Goal: Transaction & Acquisition: Purchase product/service

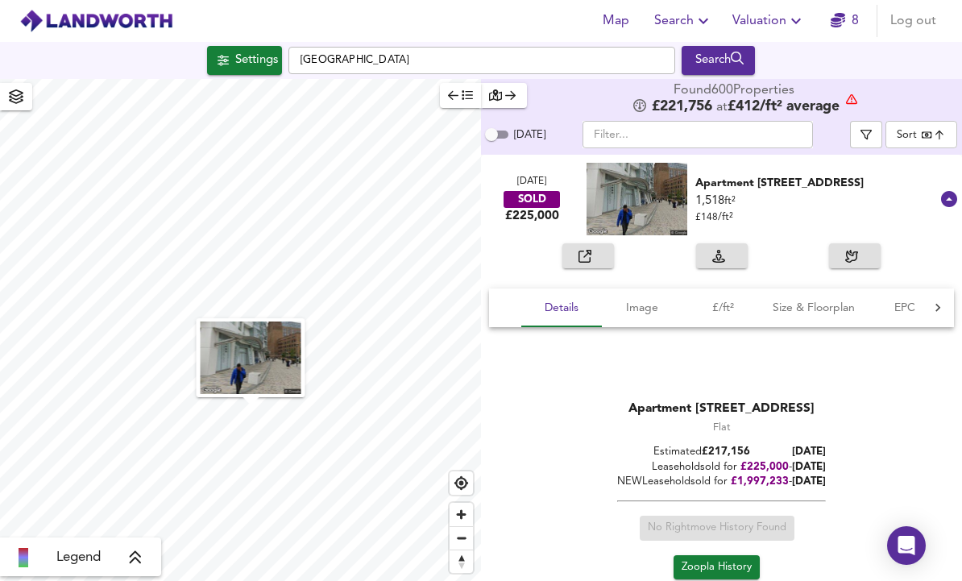
scroll to position [19, 0]
click at [235, 50] on div "Settings" at bounding box center [256, 60] width 43 height 21
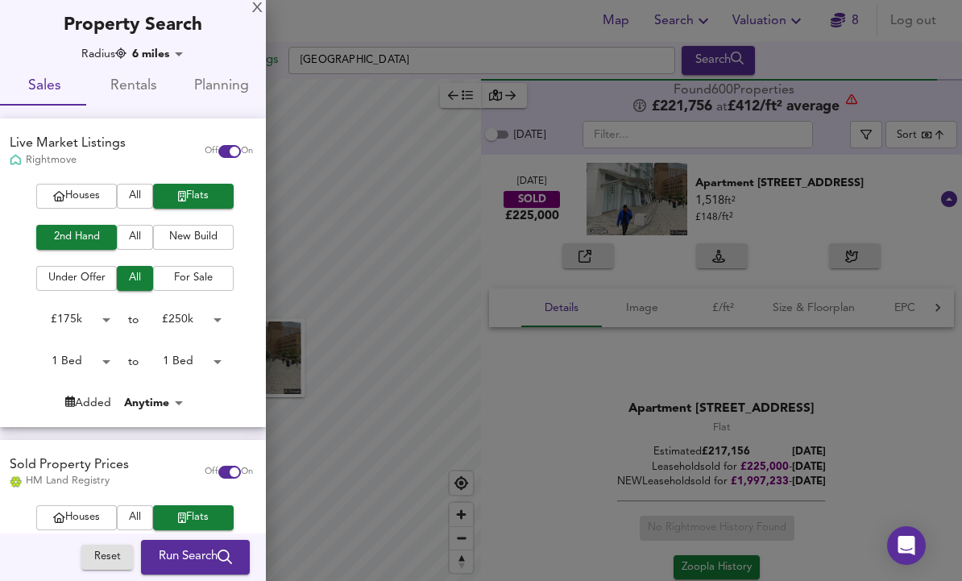
click at [86, 322] on body "Map Search Valuation 8 Log out Settings [GEOGRAPHIC_DATA] Search Legend Found 6…" at bounding box center [481, 290] width 962 height 581
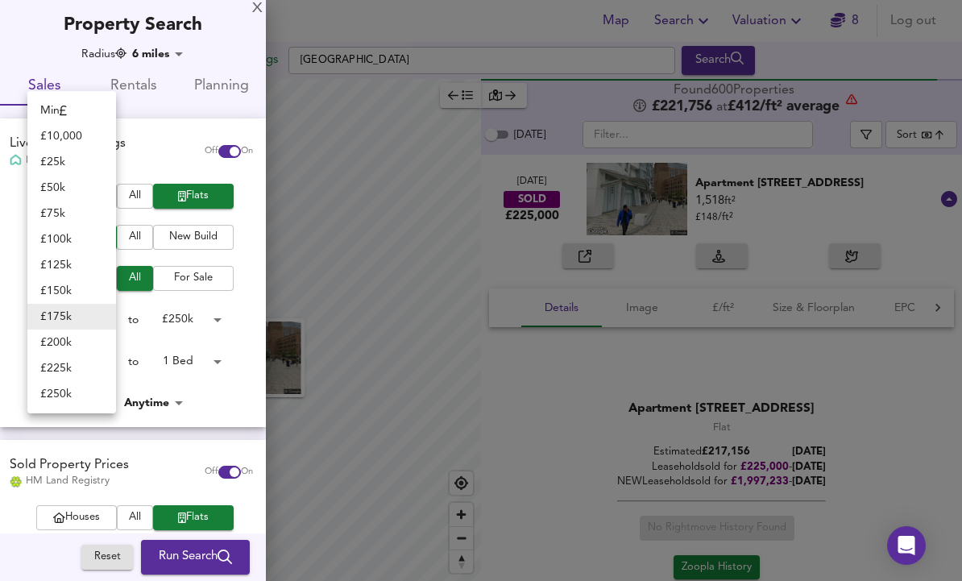
click at [63, 211] on li "£ 75k" at bounding box center [71, 214] width 89 height 26
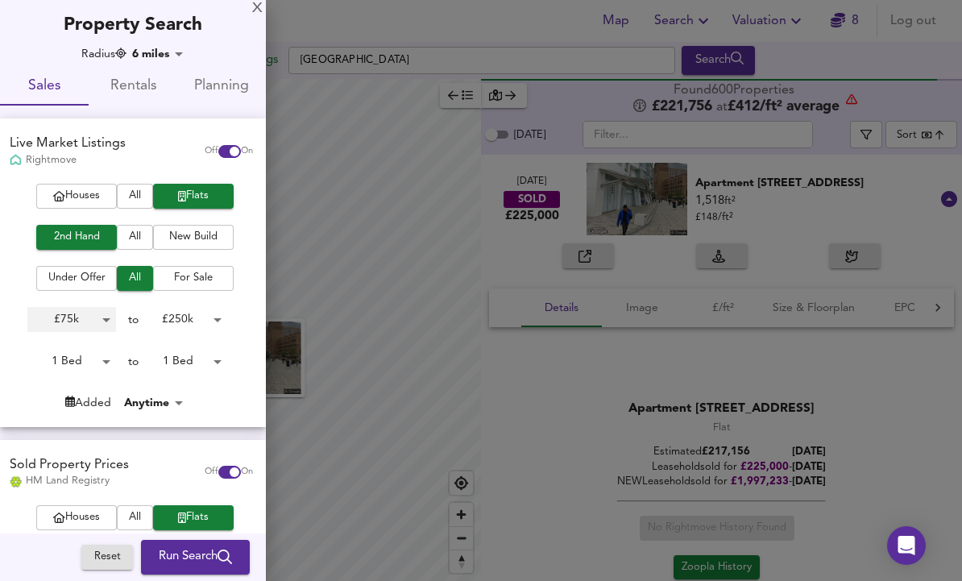
type input "75000"
click at [187, 316] on body "Map Search Valuation 8 Log out Settings [GEOGRAPHIC_DATA] Search Legend Found 6…" at bounding box center [481, 290] width 962 height 581
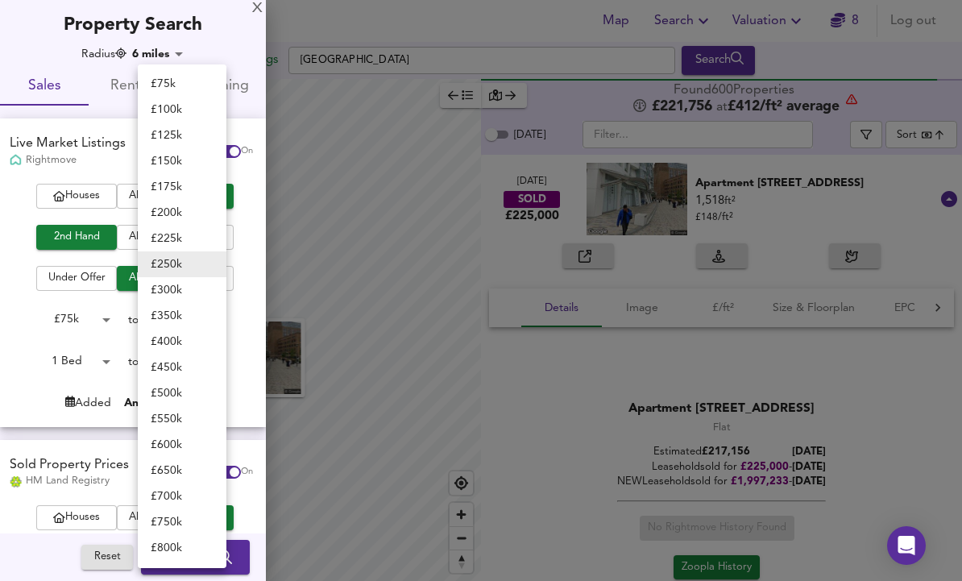
click at [175, 143] on li "£ 125k" at bounding box center [182, 136] width 89 height 26
type input "125000"
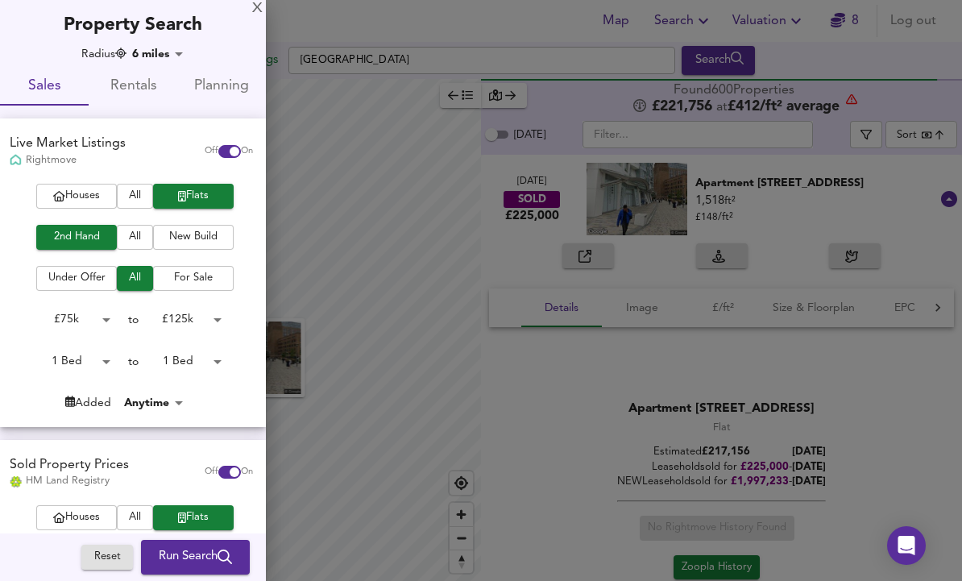
click at [225, 472] on input "checkbox" at bounding box center [234, 472] width 39 height 13
checkbox input "false"
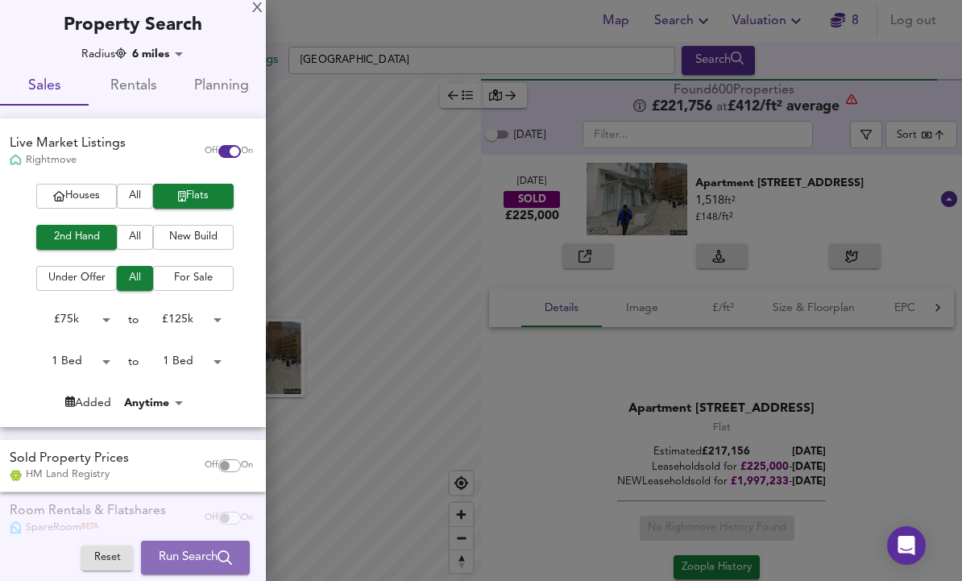
click at [169, 567] on span "Run Search" at bounding box center [195, 557] width 73 height 21
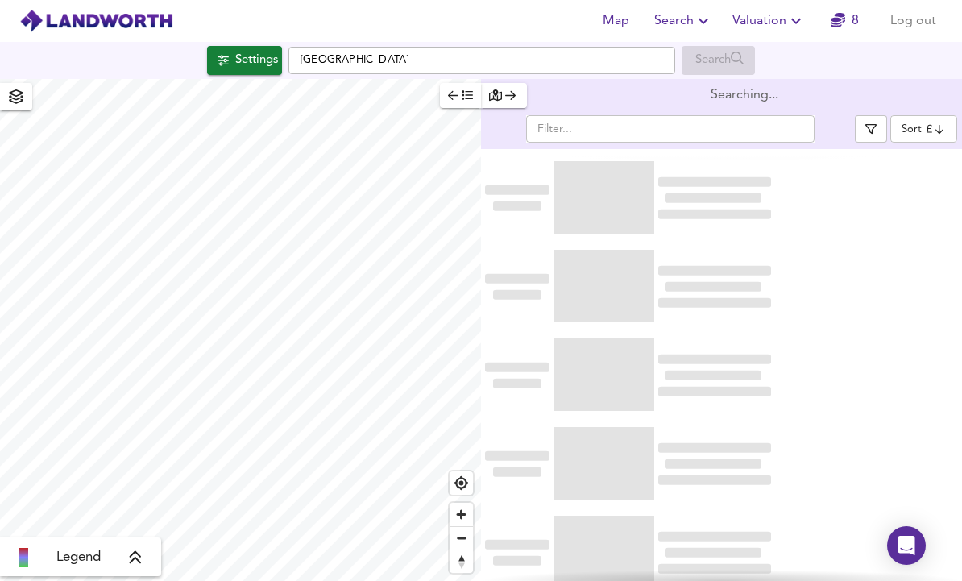
scroll to position [54, 0]
type input "bestdeal"
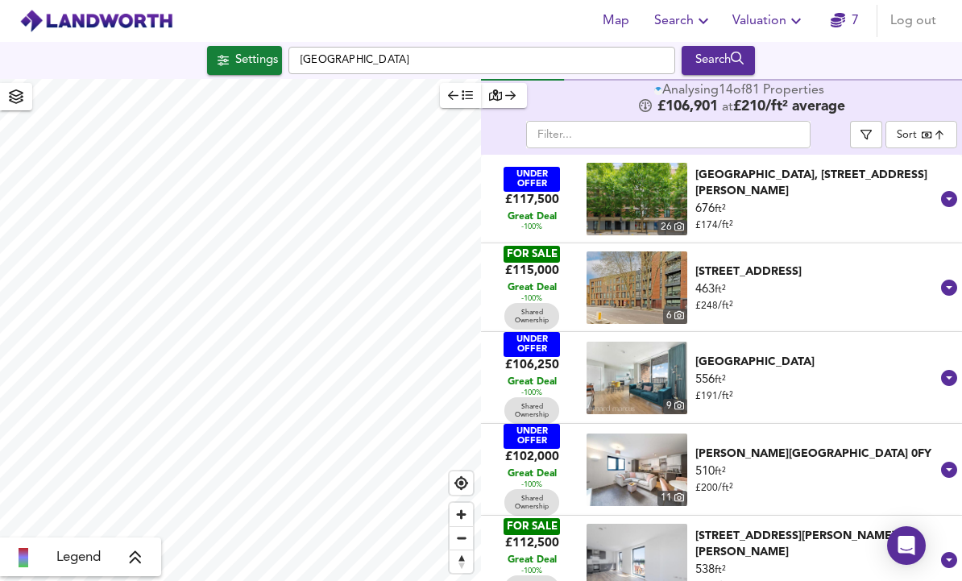
click at [853, 121] on button "button" at bounding box center [866, 134] width 32 height 27
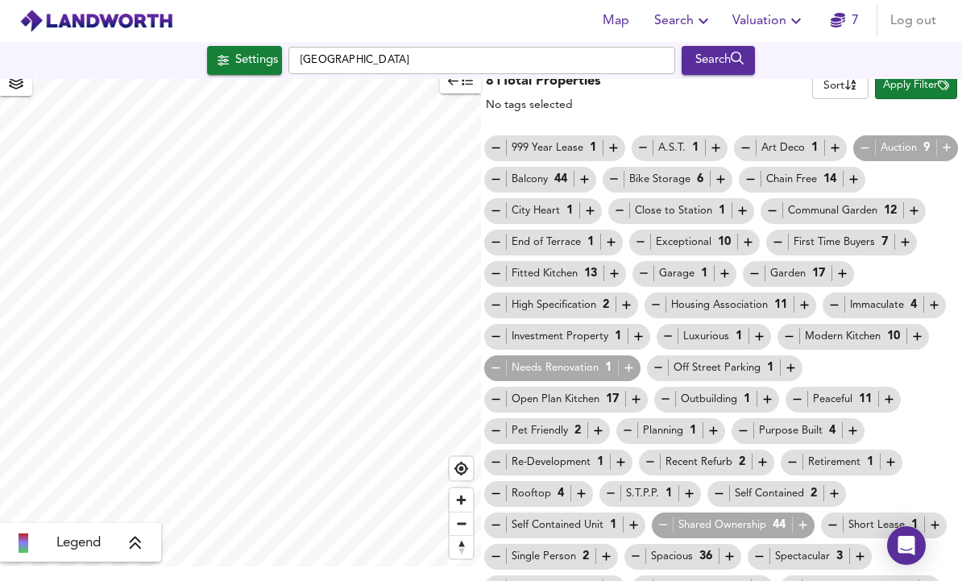
click at [657, 518] on icon "button" at bounding box center [664, 525] width 14 height 14
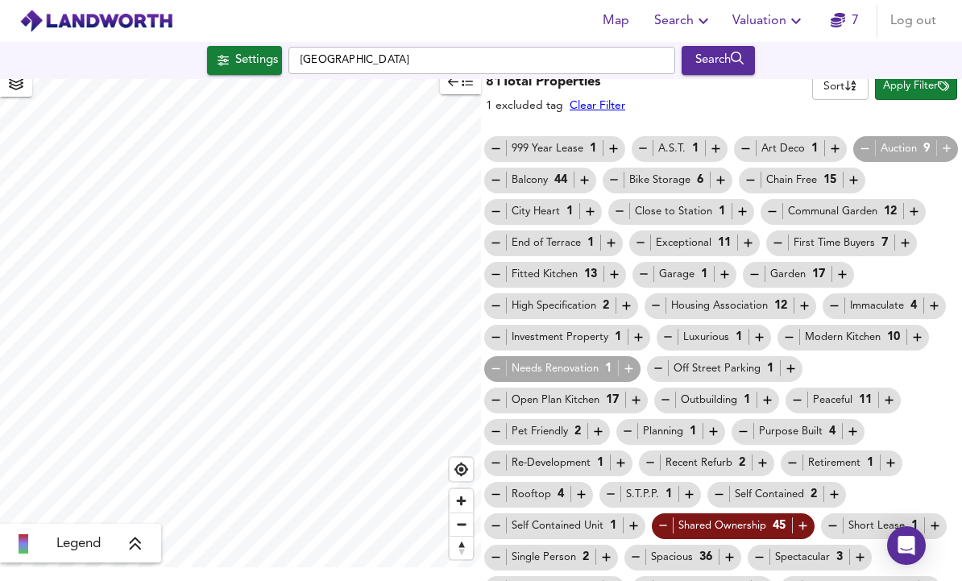
click at [937, 519] on icon "button" at bounding box center [935, 526] width 14 height 14
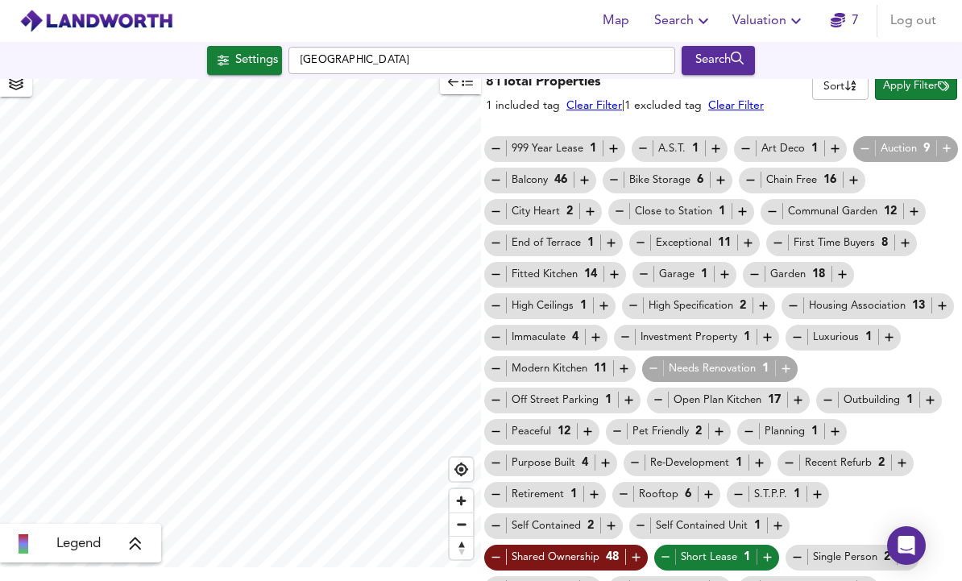
click at [925, 77] on span "Apply Filter" at bounding box center [916, 86] width 66 height 19
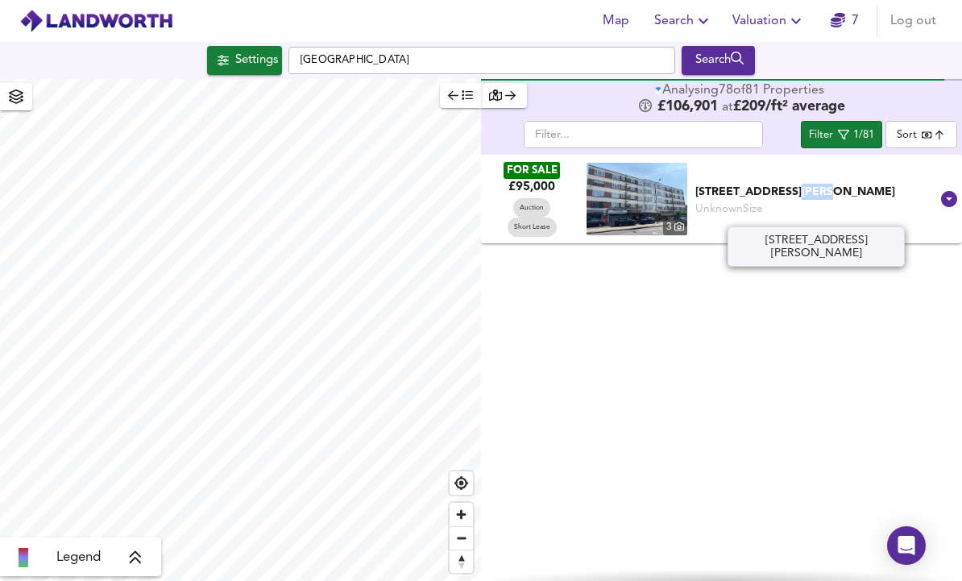
click at [937, 184] on div "[STREET_ADDRESS][PERSON_NAME]" at bounding box center [817, 192] width 242 height 16
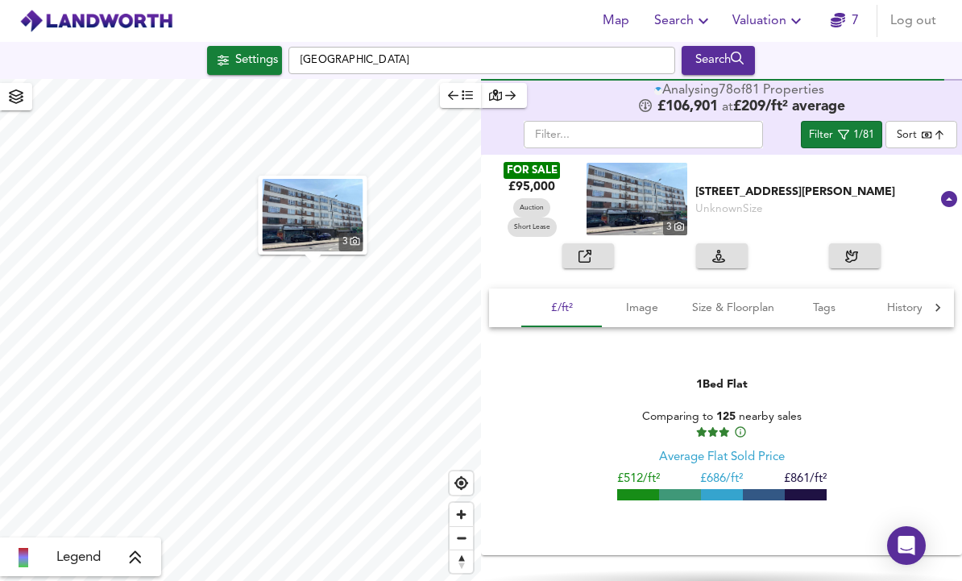
click at [590, 250] on icon "button" at bounding box center [585, 256] width 13 height 13
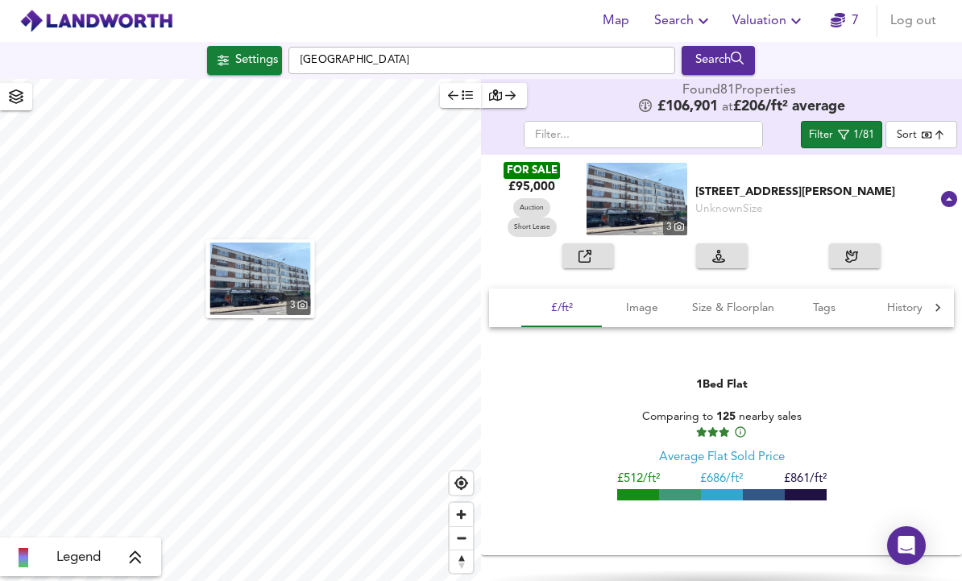
click at [223, 50] on span "Settings" at bounding box center [244, 60] width 67 height 21
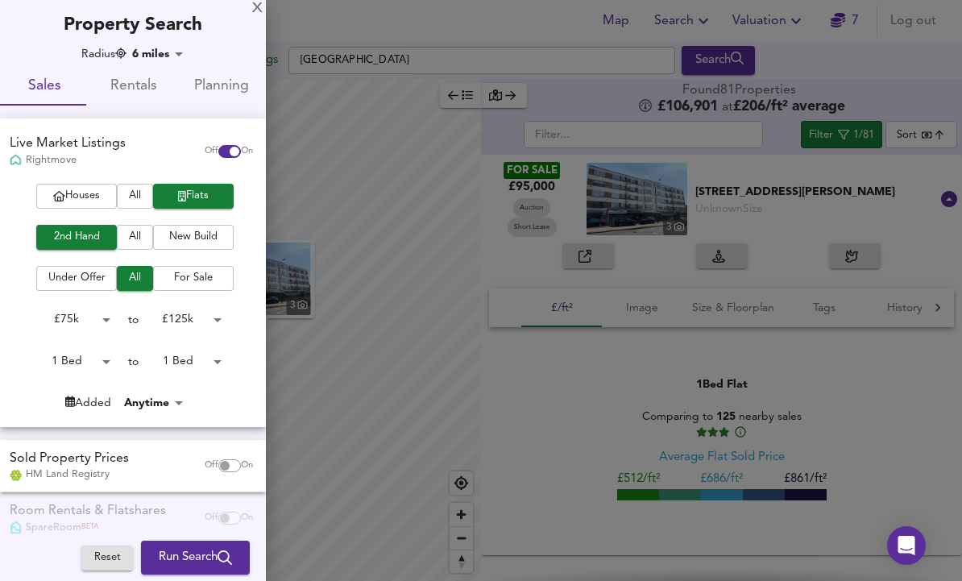
click at [159, 47] on body "Map Search Valuation 7 Log out Settings [GEOGRAPHIC_DATA] Search 3 Legend Found…" at bounding box center [481, 290] width 962 height 581
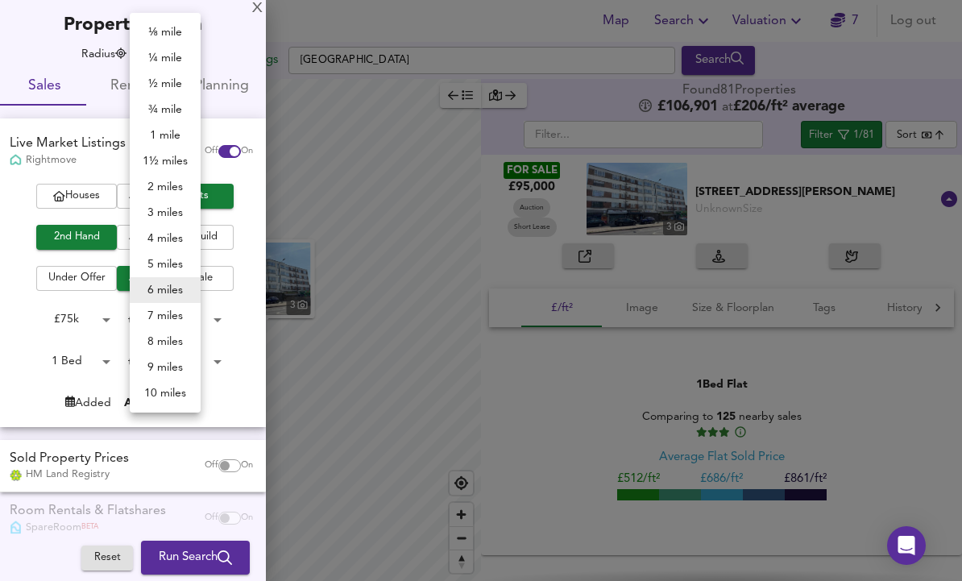
click at [151, 390] on li "10 miles" at bounding box center [165, 393] width 71 height 26
type input "16090"
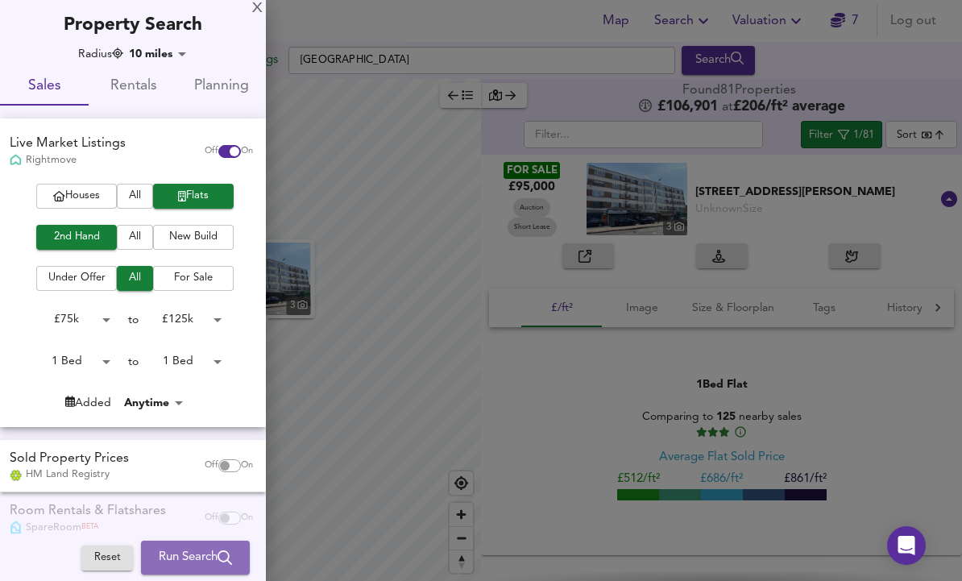
click at [195, 560] on span "Run Search" at bounding box center [195, 557] width 73 height 21
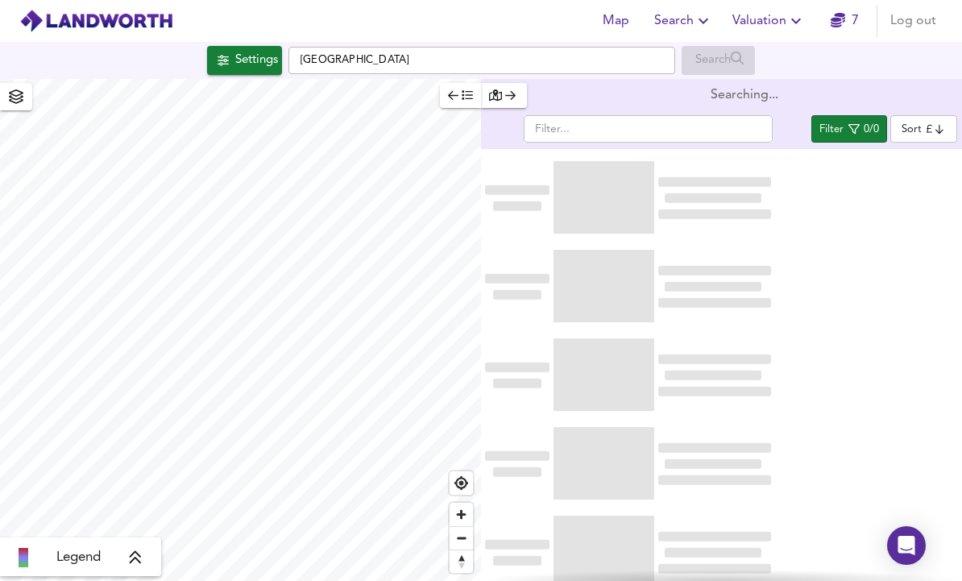
type input "bestdeal"
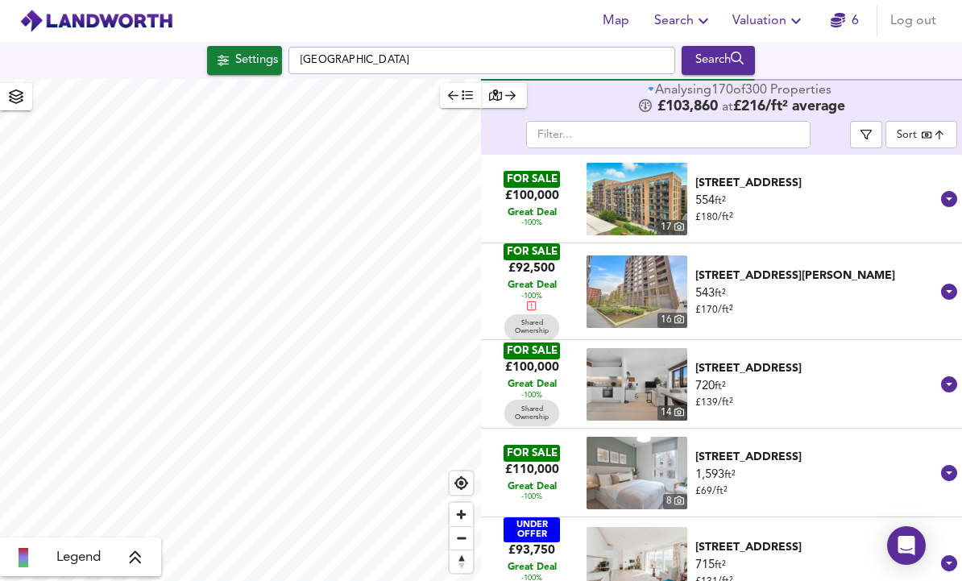
click at [874, 129] on span "button" at bounding box center [866, 134] width 16 height 11
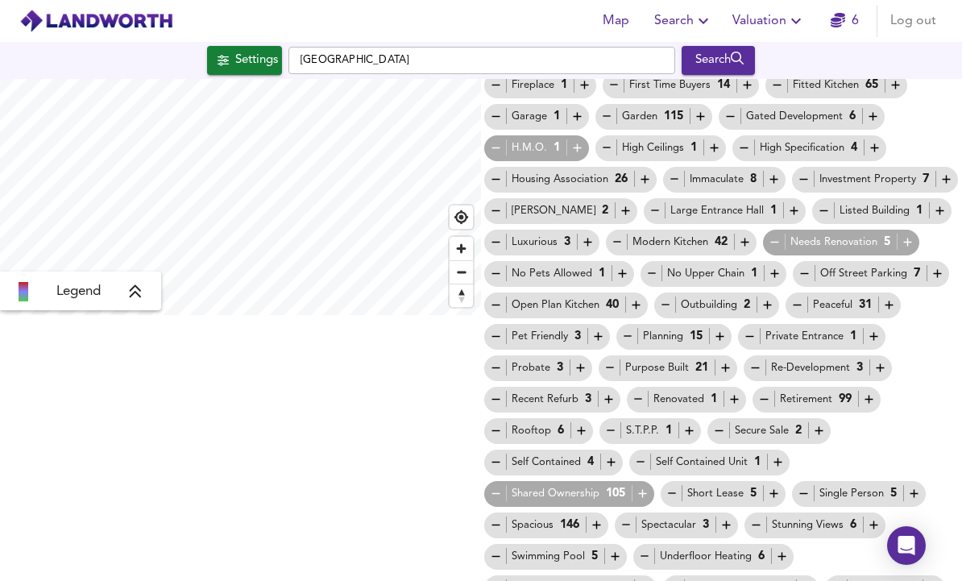
scroll to position [265, 0]
click at [492, 488] on icon "button" at bounding box center [496, 495] width 14 height 14
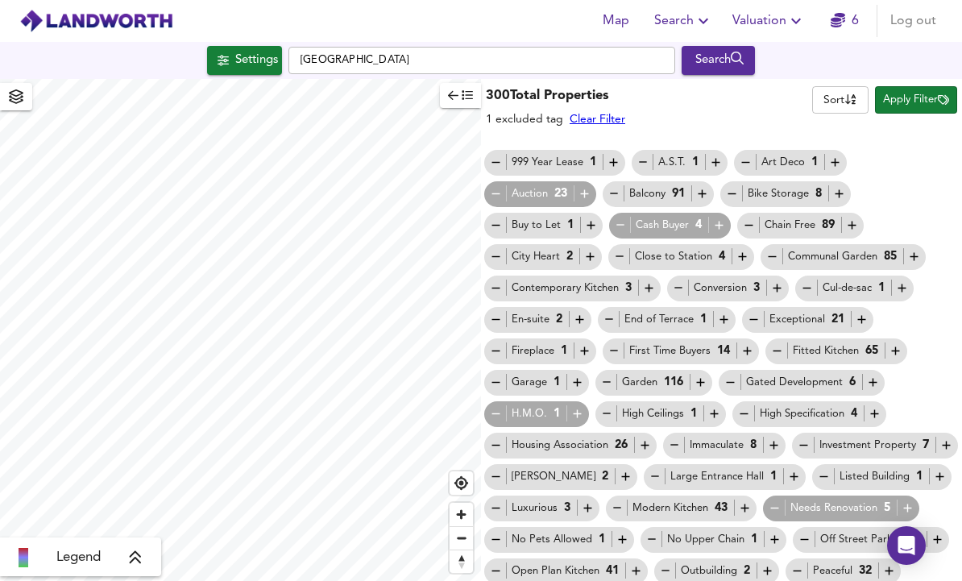
scroll to position [0, 0]
click at [919, 91] on span "Apply Filter" at bounding box center [916, 100] width 66 height 19
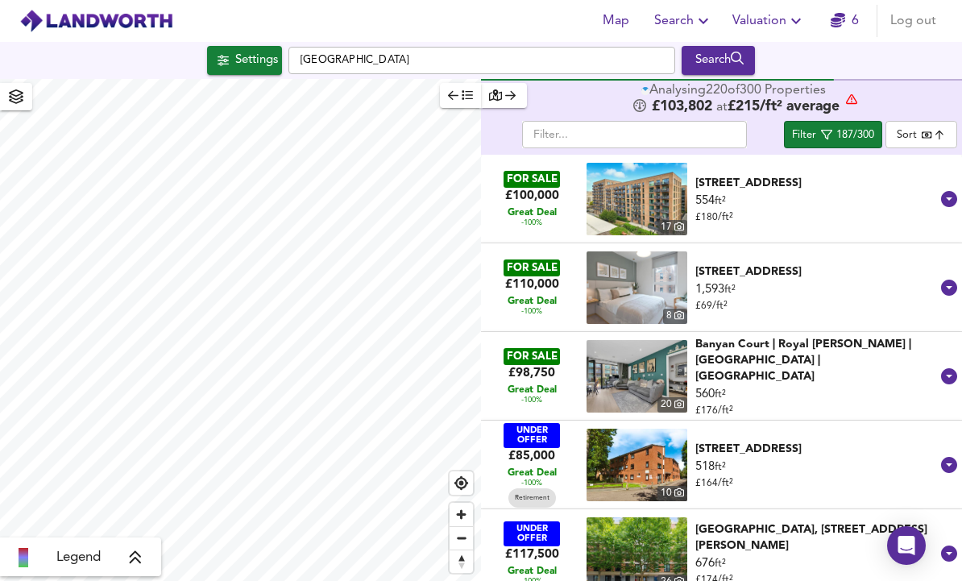
click at [821, 129] on icon "button" at bounding box center [826, 134] width 11 height 11
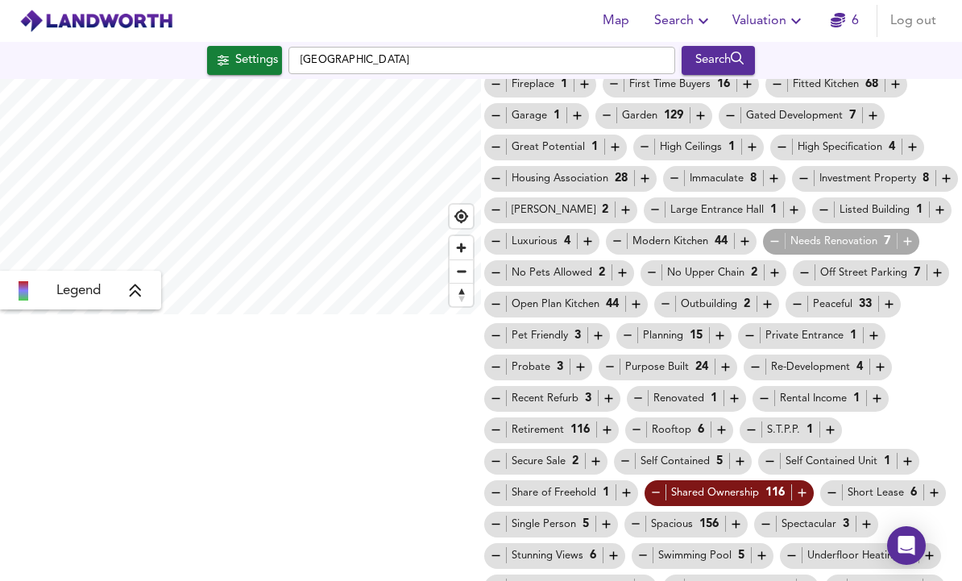
scroll to position [266, 0]
click at [928, 487] on icon "button" at bounding box center [935, 494] width 14 height 14
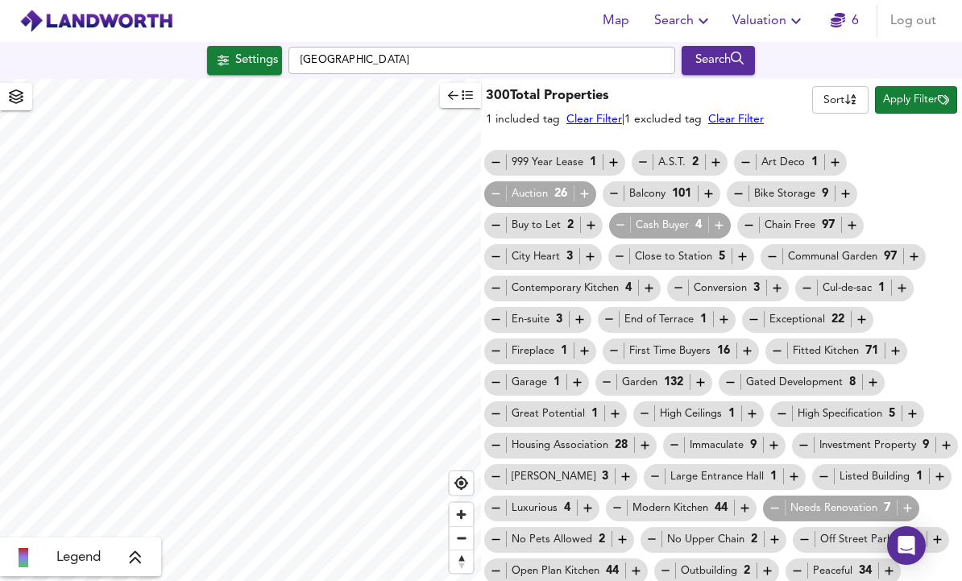
scroll to position [0, 0]
click at [913, 91] on span "Apply Filter" at bounding box center [916, 100] width 66 height 19
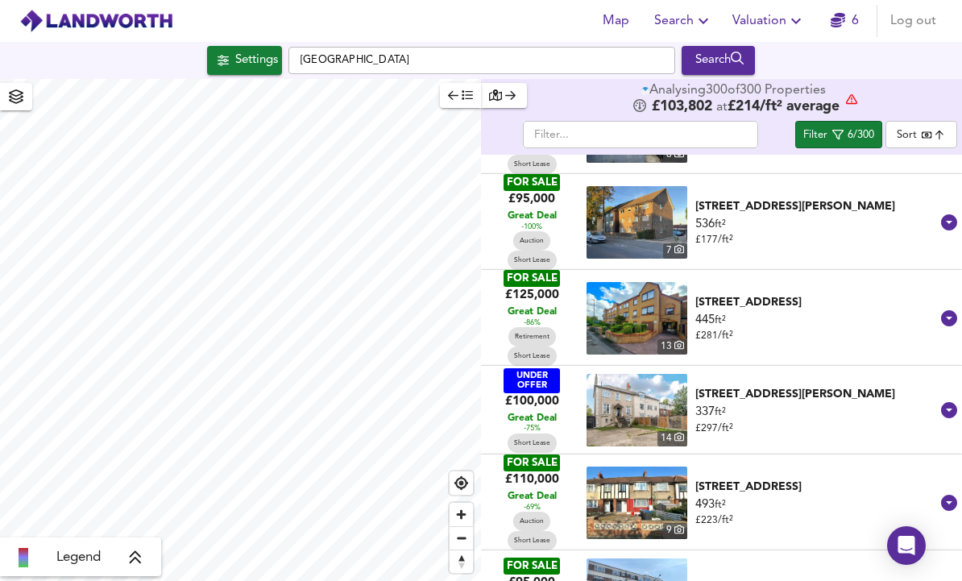
scroll to position [76, 0]
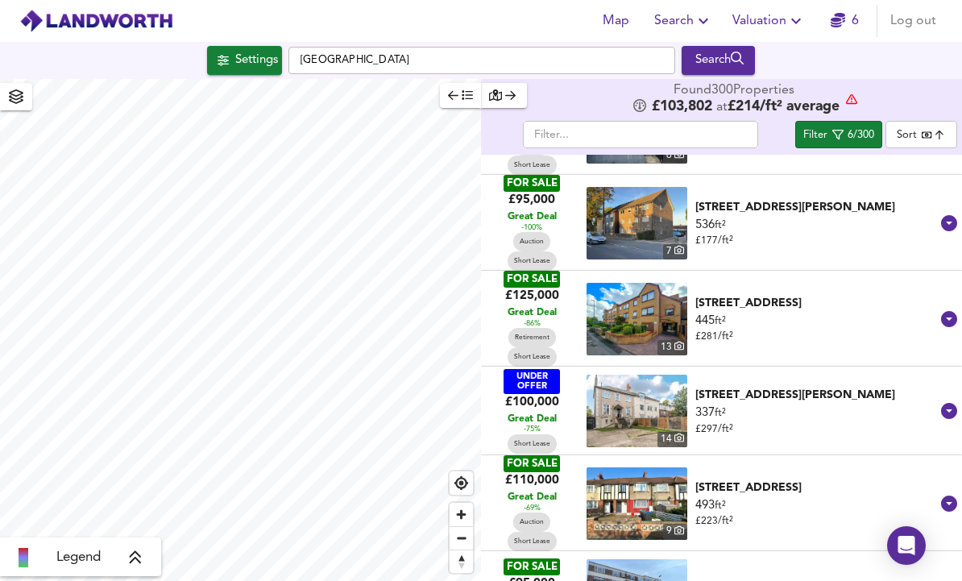
click at [779, 387] on div "[STREET_ADDRESS][PERSON_NAME]" at bounding box center [817, 395] width 242 height 16
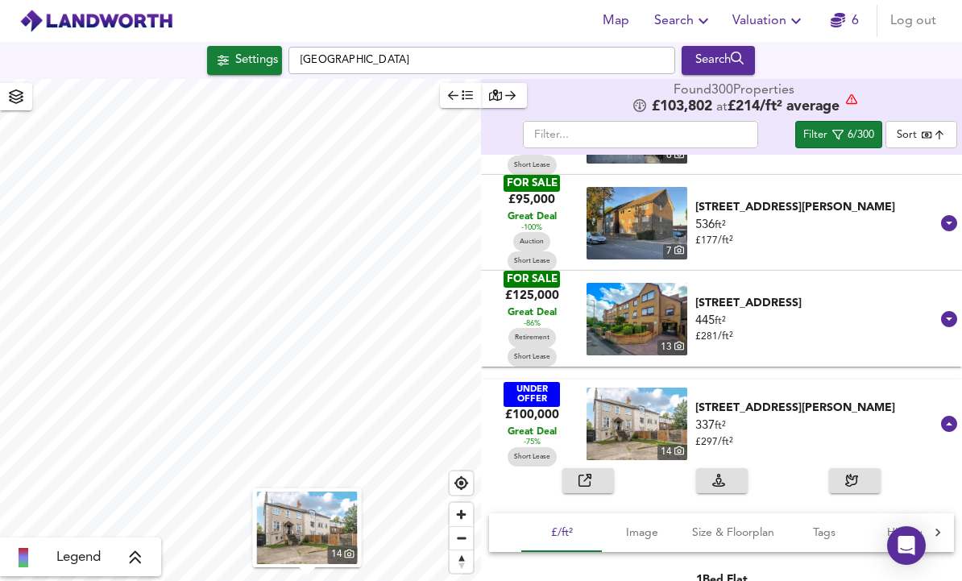
click at [594, 468] on button "button" at bounding box center [589, 480] width 52 height 25
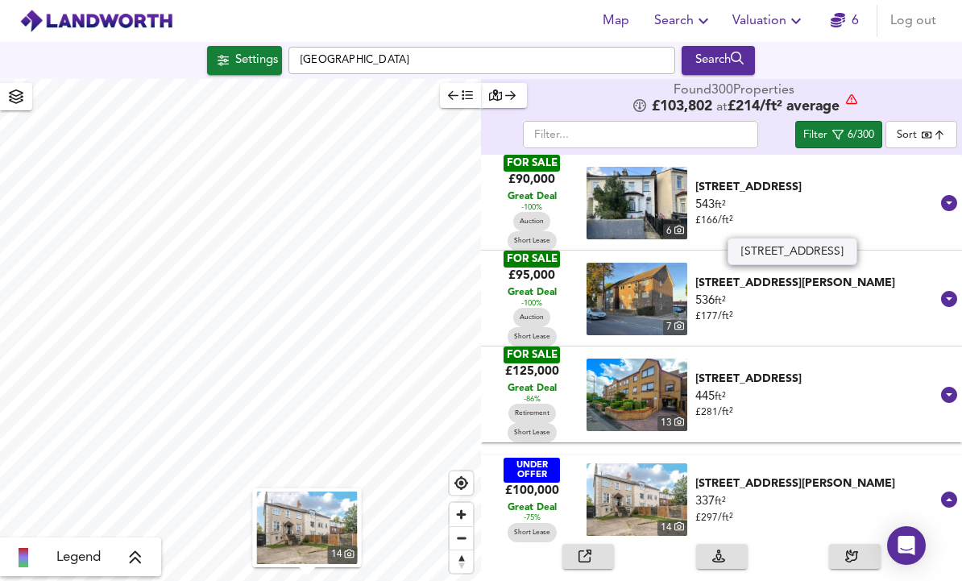
scroll to position [0, 0]
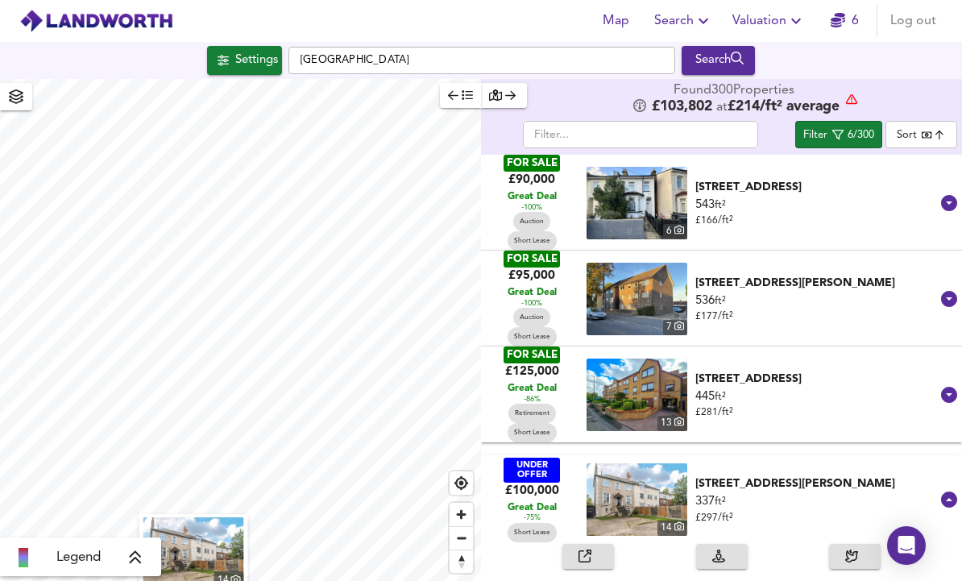
click at [237, 50] on div "Settings" at bounding box center [256, 60] width 43 height 21
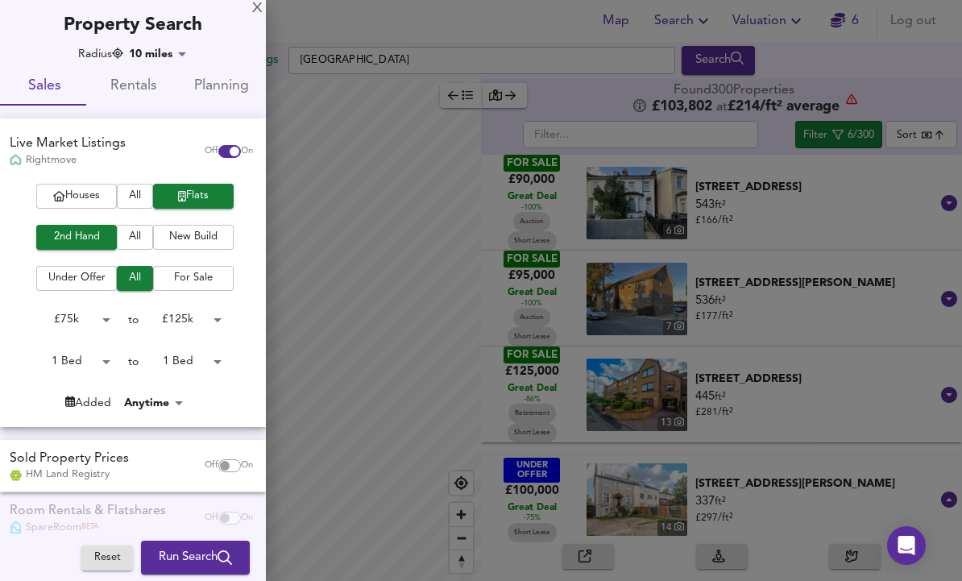
click at [152, 57] on body "Map Search Valuation 6 Log out Settings [GEOGRAPHIC_DATA] Search 14 Legend Foun…" at bounding box center [481, 290] width 962 height 581
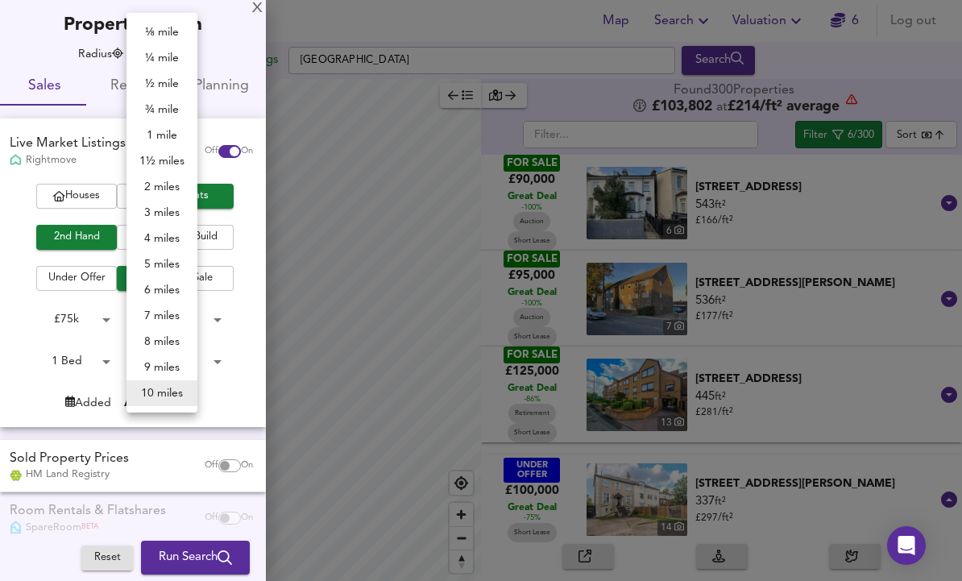
click at [58, 157] on div at bounding box center [481, 290] width 962 height 581
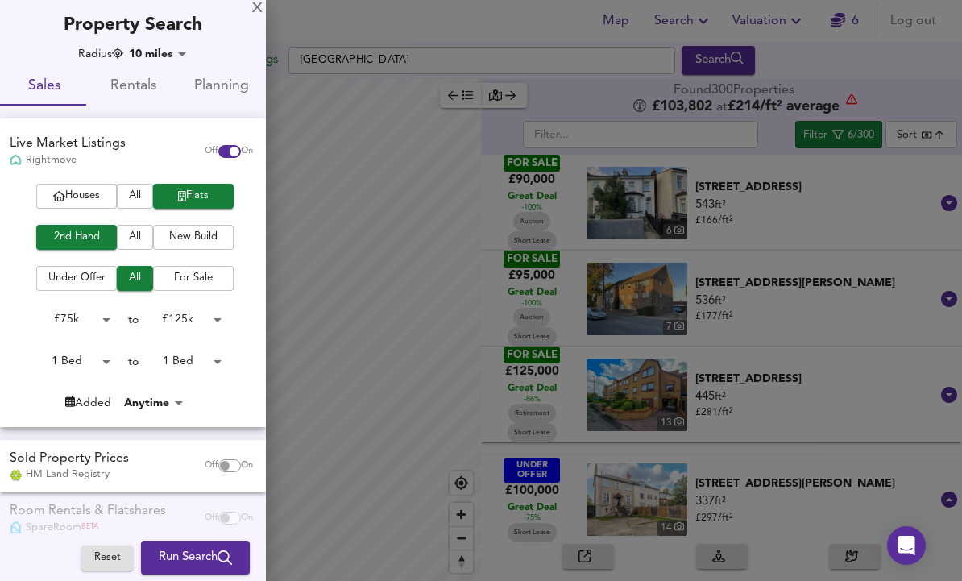
click at [350, 94] on div at bounding box center [481, 290] width 962 height 581
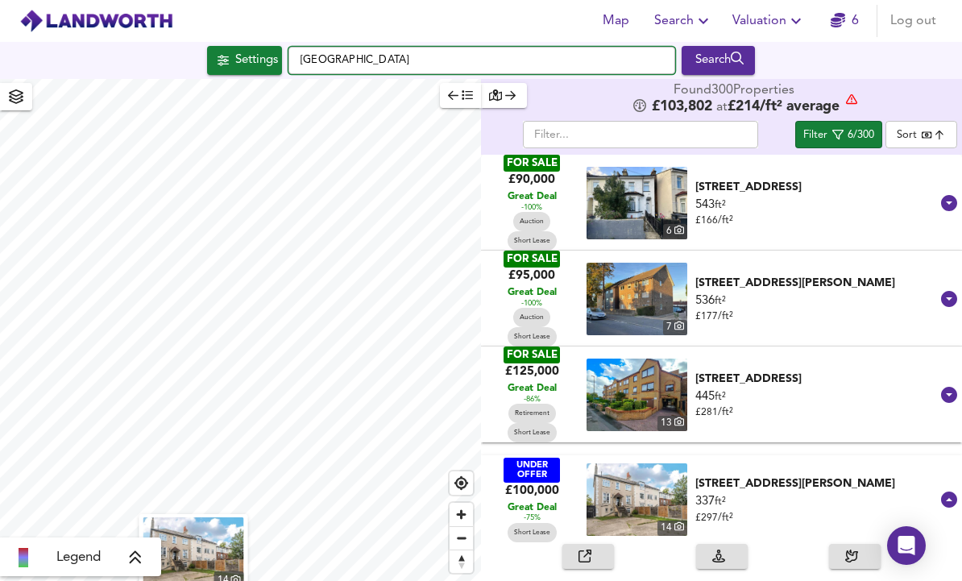
click at [322, 47] on input "[GEOGRAPHIC_DATA]" at bounding box center [482, 60] width 387 height 27
click at [311, 54] on input "[GEOGRAPHIC_DATA]" at bounding box center [482, 60] width 387 height 27
click at [310, 53] on input "[GEOGRAPHIC_DATA]" at bounding box center [482, 60] width 387 height 27
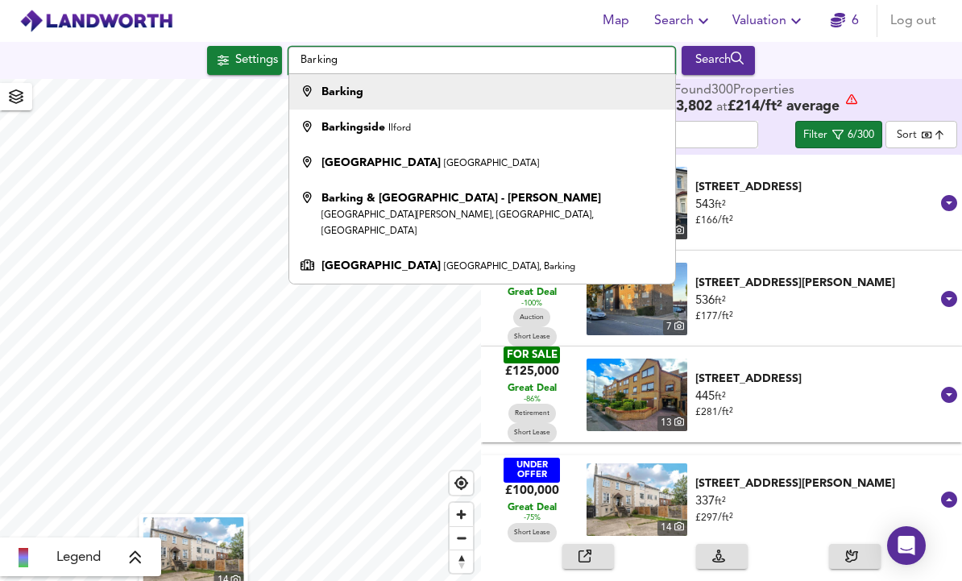
type input "Barking"
click at [592, 91] on div "Barking" at bounding box center [478, 92] width 370 height 16
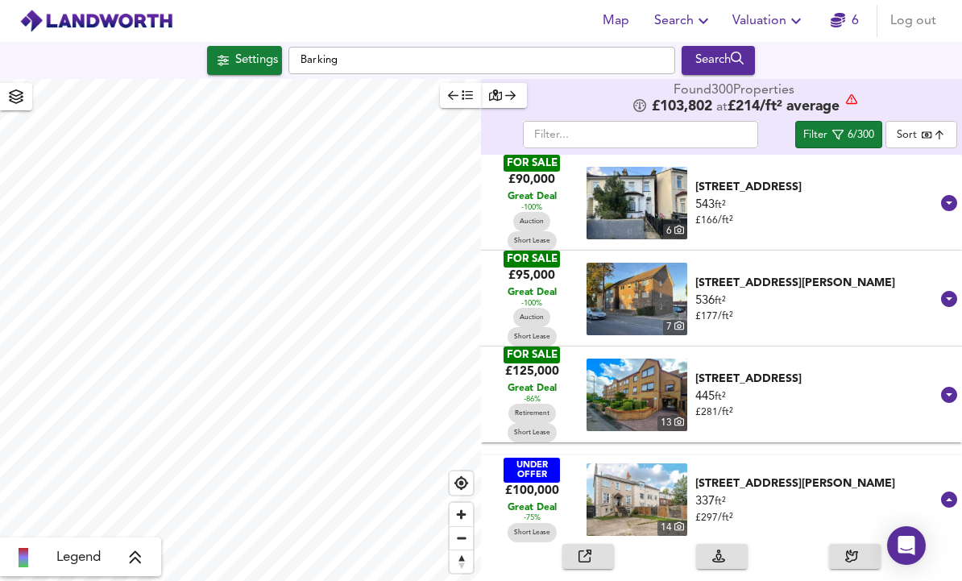
click at [239, 53] on div "Settings" at bounding box center [256, 60] width 43 height 21
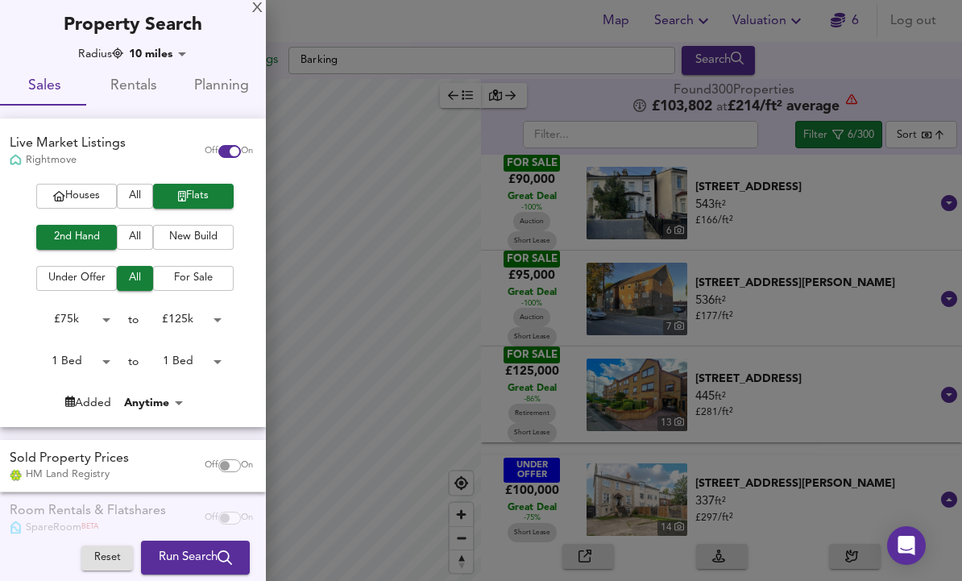
click at [149, 39] on div "X Property Search Radius 10 miles 16090 Sales Rentals Planning Live Market List…" at bounding box center [133, 330] width 266 height 660
click at [153, 47] on body "Map Search Valuation 6 Log out Settings Barking Search Legend Found 300 Propert…" at bounding box center [481, 290] width 962 height 581
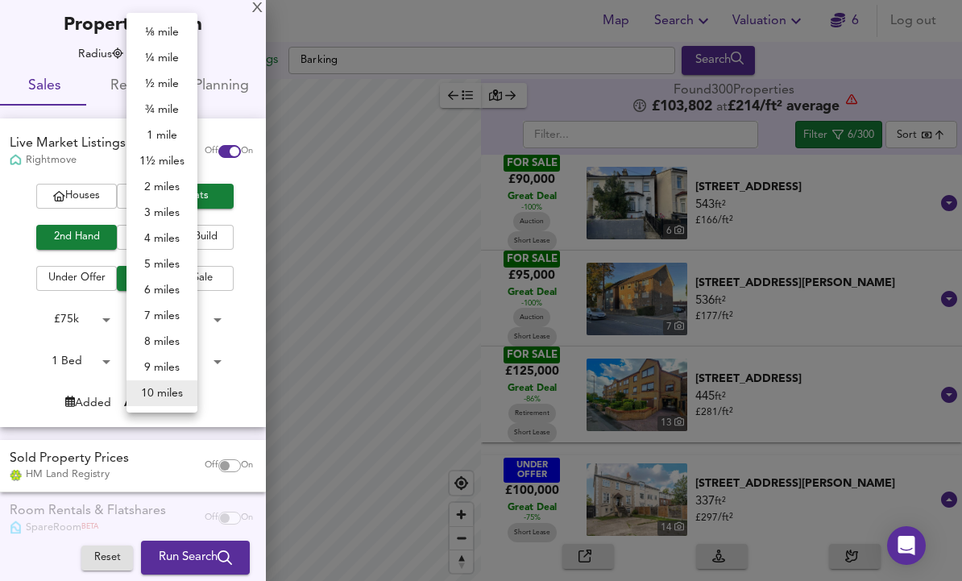
click at [159, 338] on li "8 miles" at bounding box center [162, 342] width 71 height 26
type input "12872"
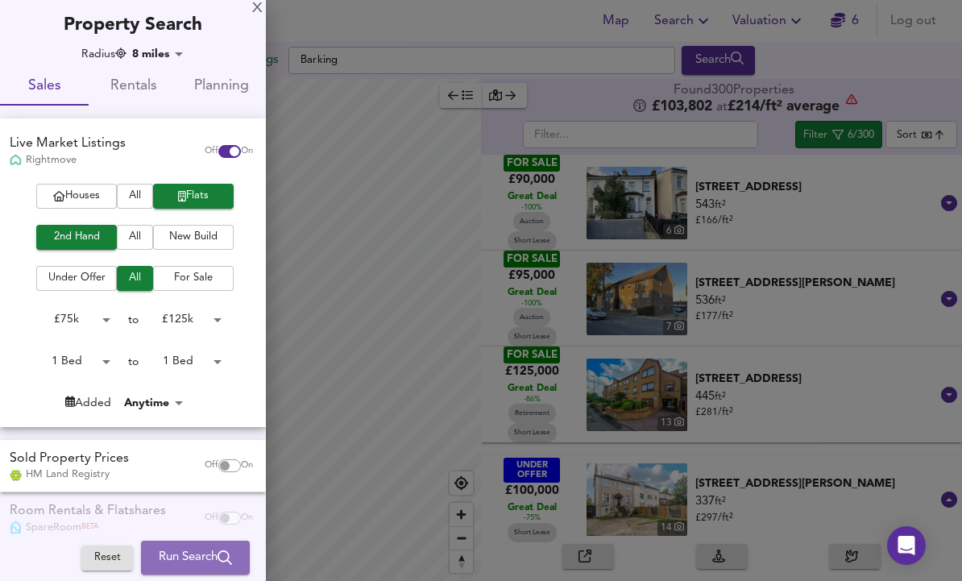
click at [195, 545] on button "Run Search" at bounding box center [195, 558] width 109 height 34
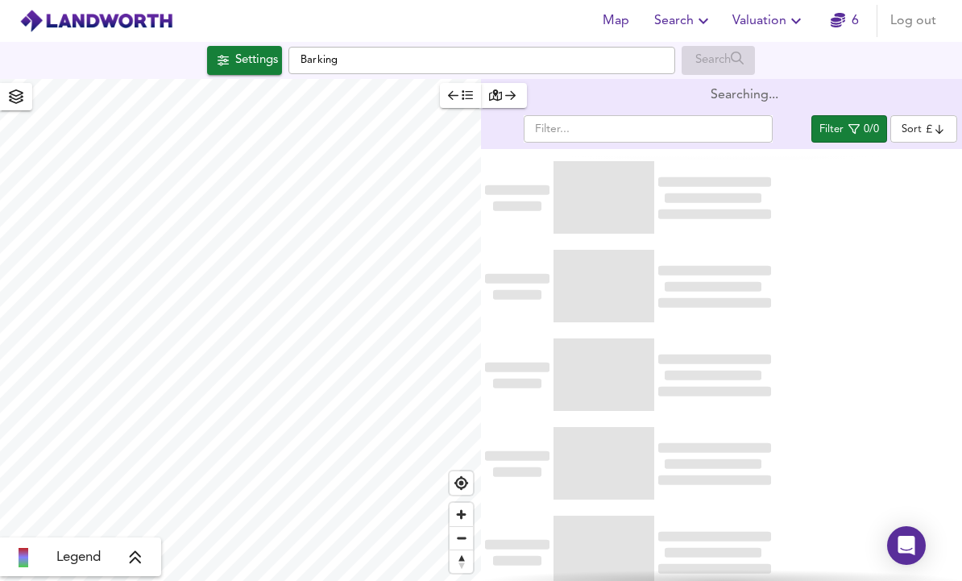
scroll to position [54, 0]
type input "bestdeal"
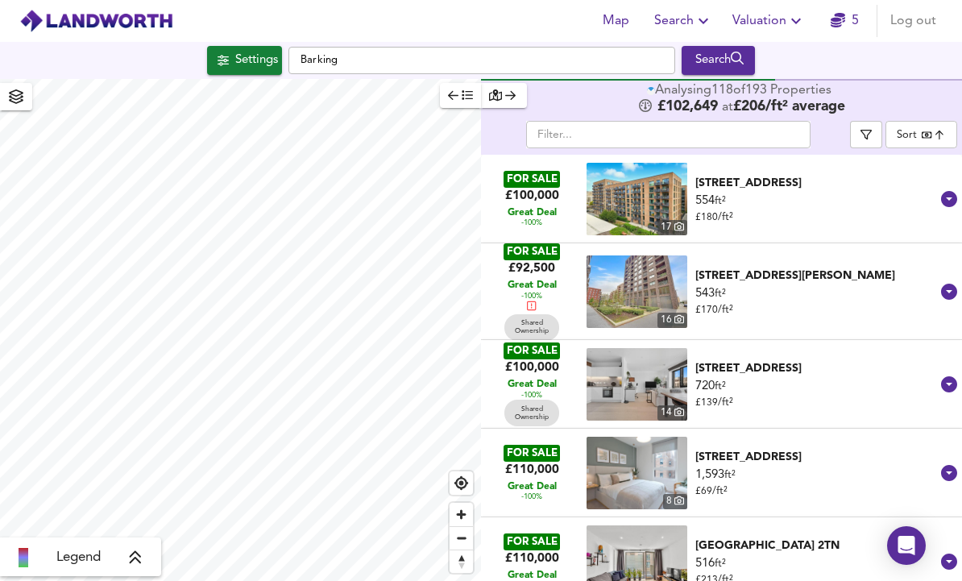
click at [872, 129] on icon "button" at bounding box center [866, 134] width 11 height 11
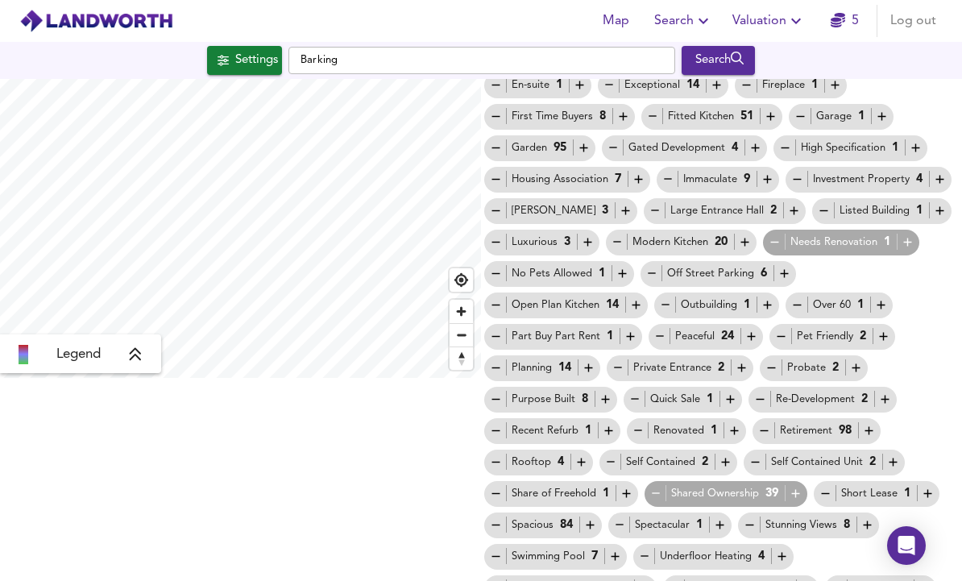
scroll to position [202, 0]
click at [917, 486] on div "Short Lease 1" at bounding box center [877, 494] width 116 height 17
click at [915, 486] on div "Short Lease 1" at bounding box center [877, 494] width 116 height 17
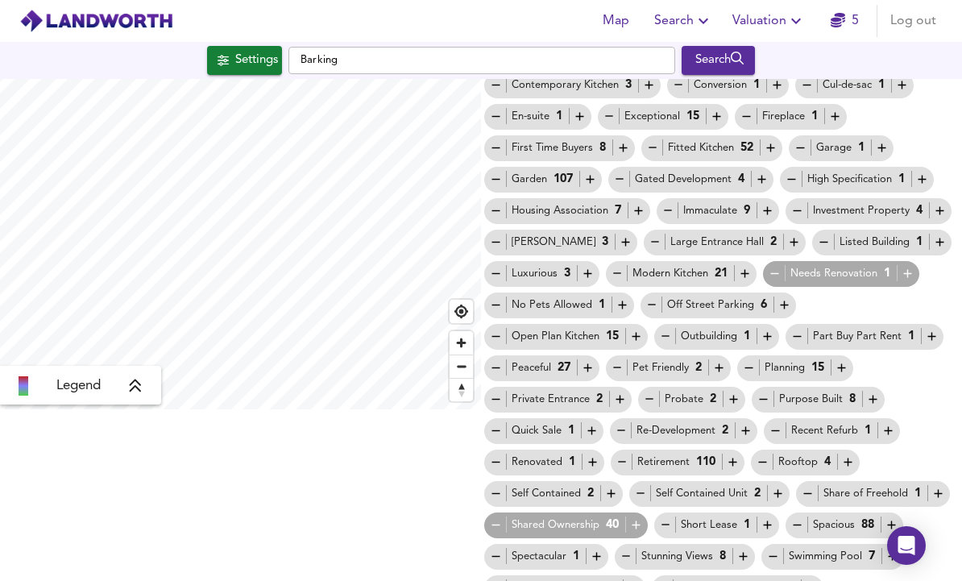
scroll to position [171, 0]
click at [766, 519] on icon "button" at bounding box center [768, 526] width 14 height 14
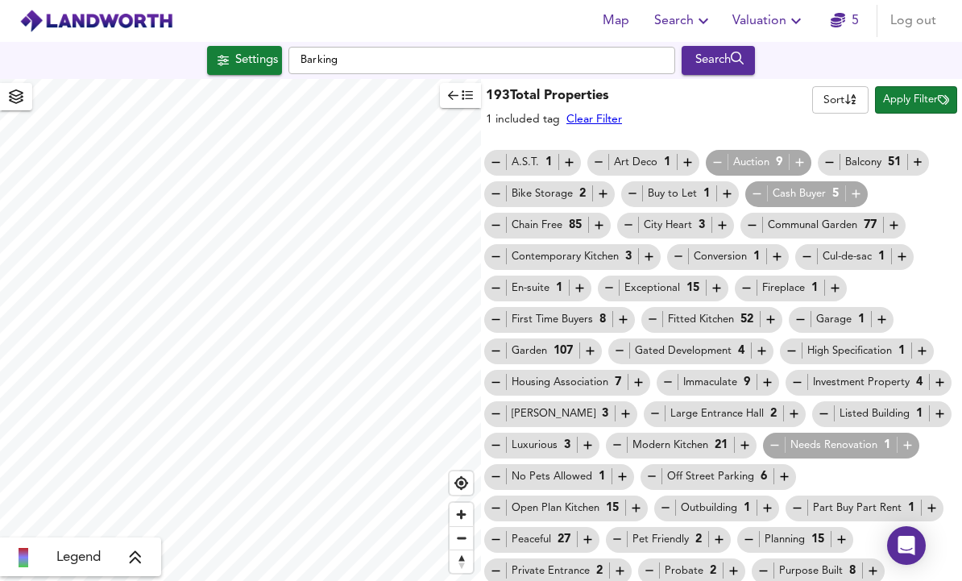
scroll to position [0, 0]
click at [903, 91] on span "Apply Filter" at bounding box center [916, 100] width 66 height 19
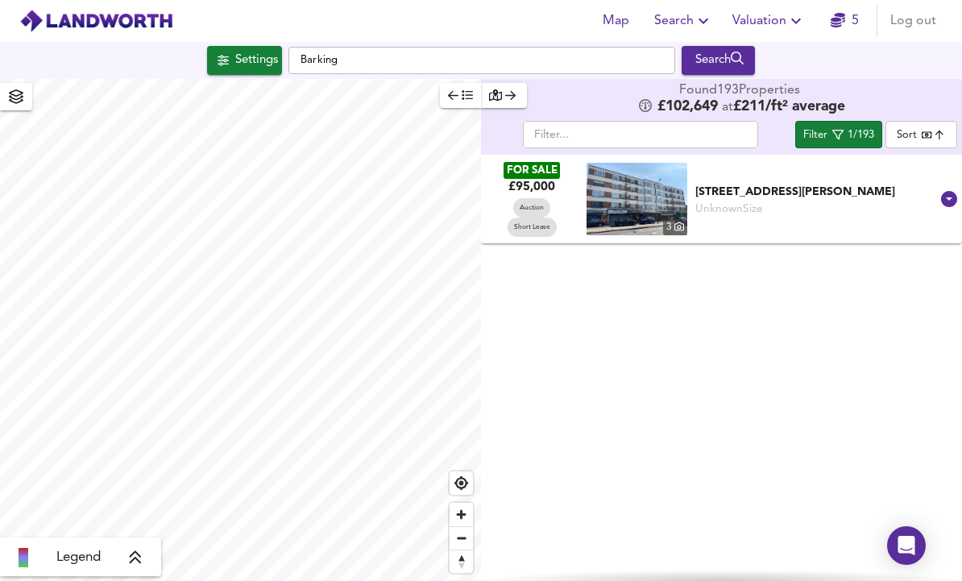
click at [235, 50] on div "Settings" at bounding box center [256, 60] width 43 height 21
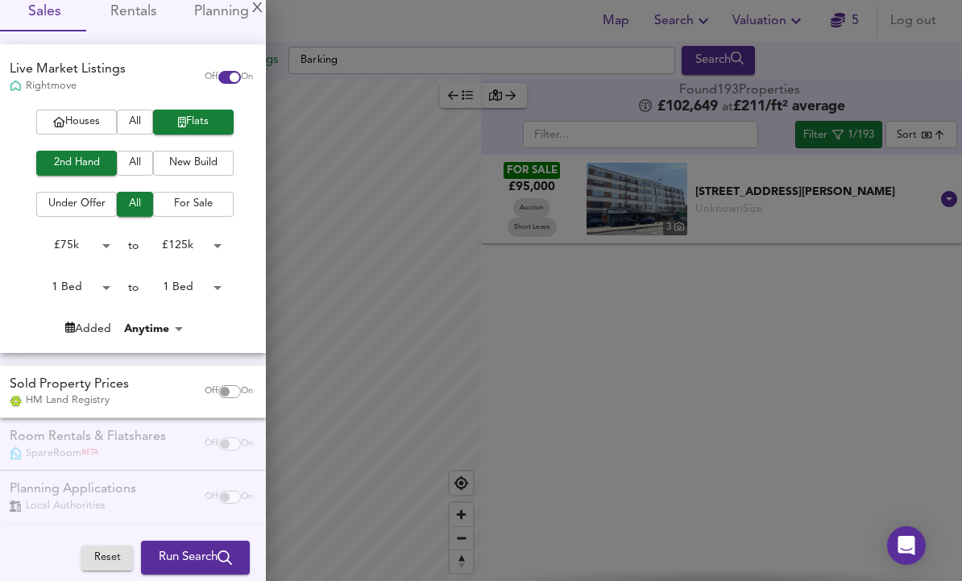
scroll to position [73, 0]
click at [75, 244] on body "Map Search Valuation 5 Log out Settings Barking Search Legend Found 193 Propert…" at bounding box center [481, 290] width 962 height 581
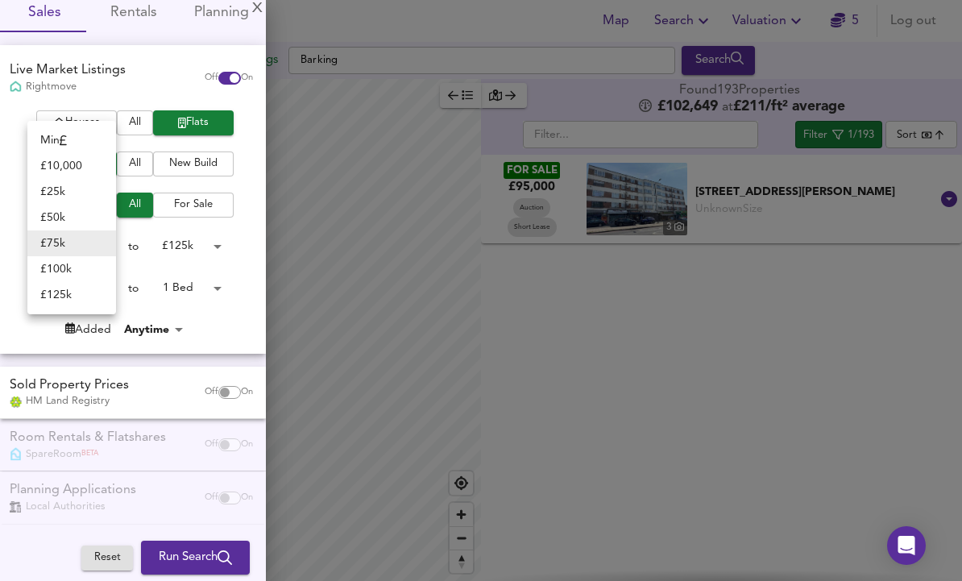
click at [67, 271] on li "£ 100k" at bounding box center [71, 269] width 89 height 26
type input "100000"
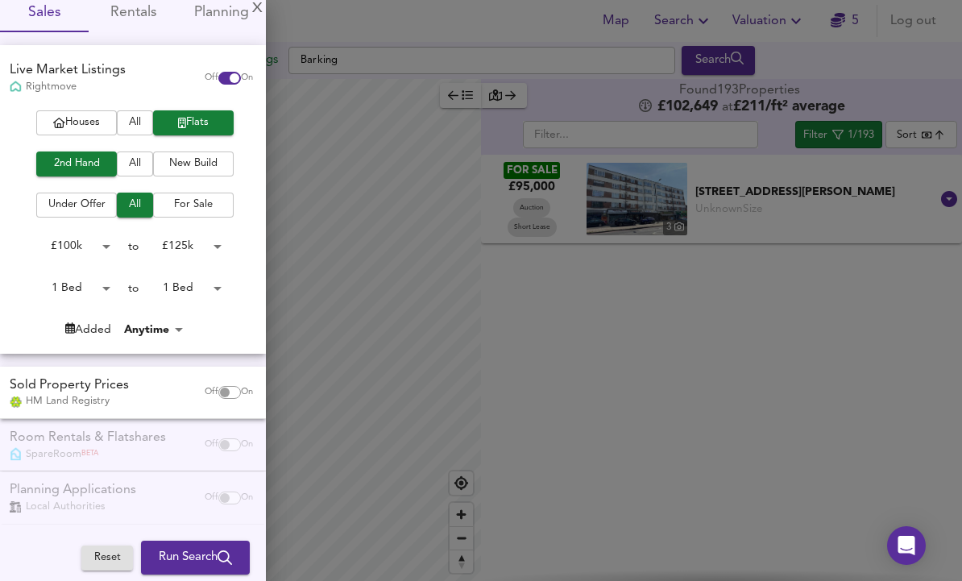
click at [204, 237] on body "Map Search Valuation 5 Log out Settings Barking Search Legend Found 193 Propert…" at bounding box center [481, 290] width 962 height 581
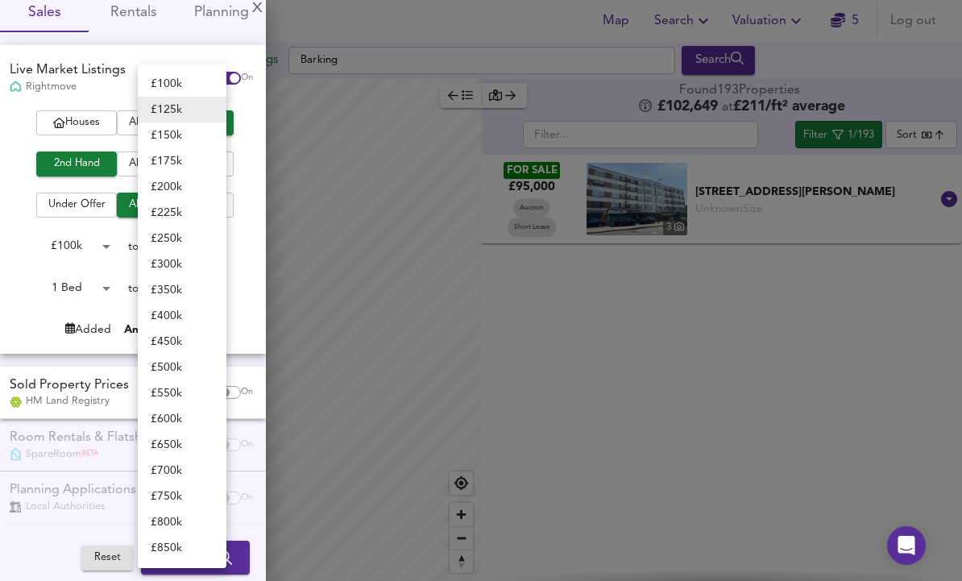
click at [166, 166] on li "£ 175k" at bounding box center [182, 161] width 89 height 26
type input "175000"
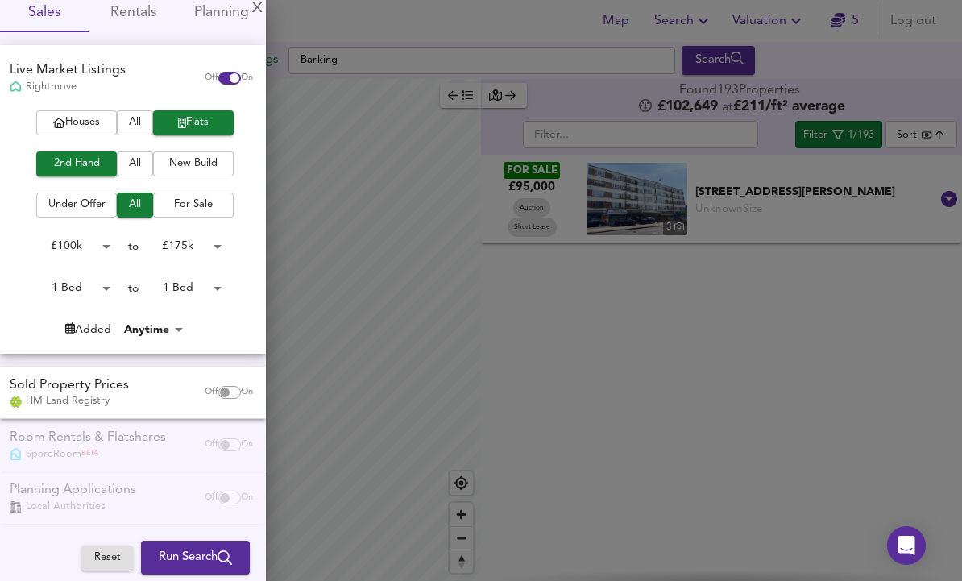
click at [66, 247] on body "Map Search Valuation 5 Log out Settings Barking Search Legend Found 193 Propert…" at bounding box center [481, 290] width 962 height 581
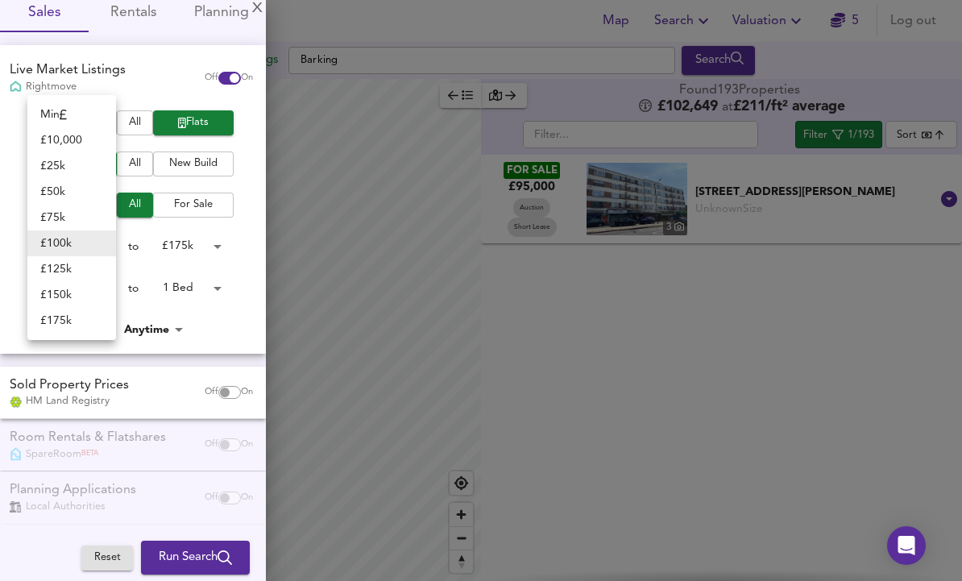
click at [236, 327] on div at bounding box center [481, 290] width 962 height 581
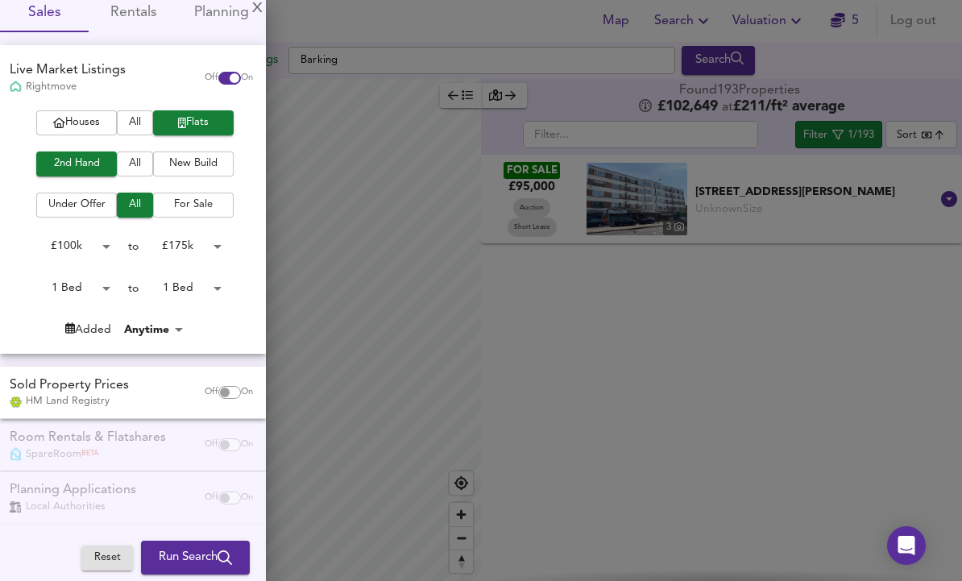
click at [69, 247] on body "Map Search Valuation 5 Log out Settings Barking Search Legend Found 193 Propert…" at bounding box center [481, 290] width 962 height 581
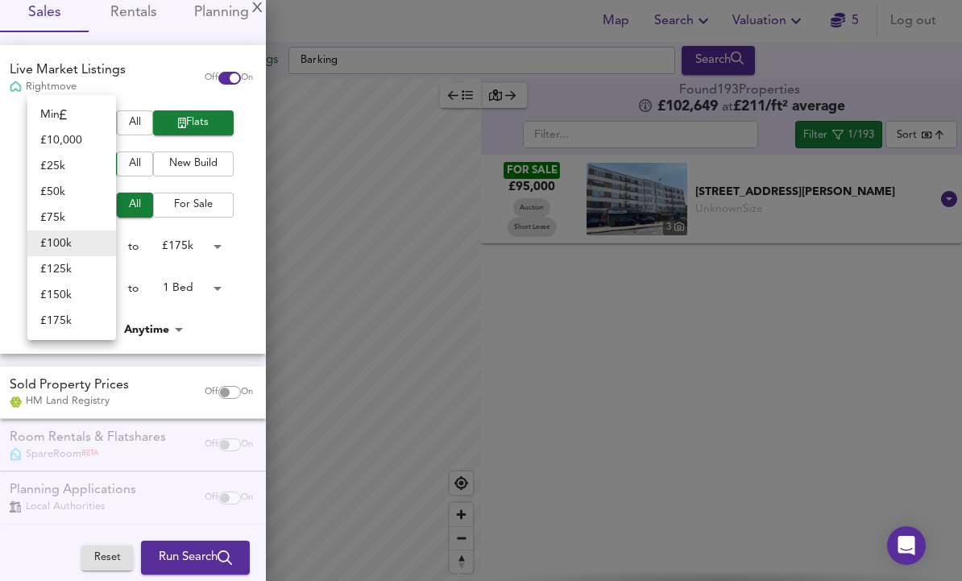
click at [66, 266] on li "£ 125k" at bounding box center [71, 269] width 89 height 26
type input "125000"
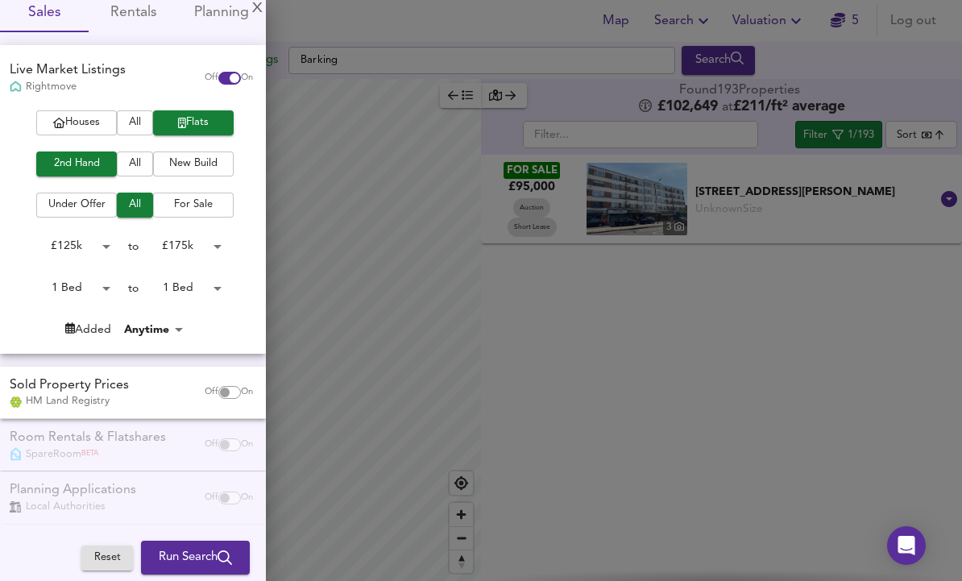
click at [307, 334] on div at bounding box center [481, 290] width 962 height 581
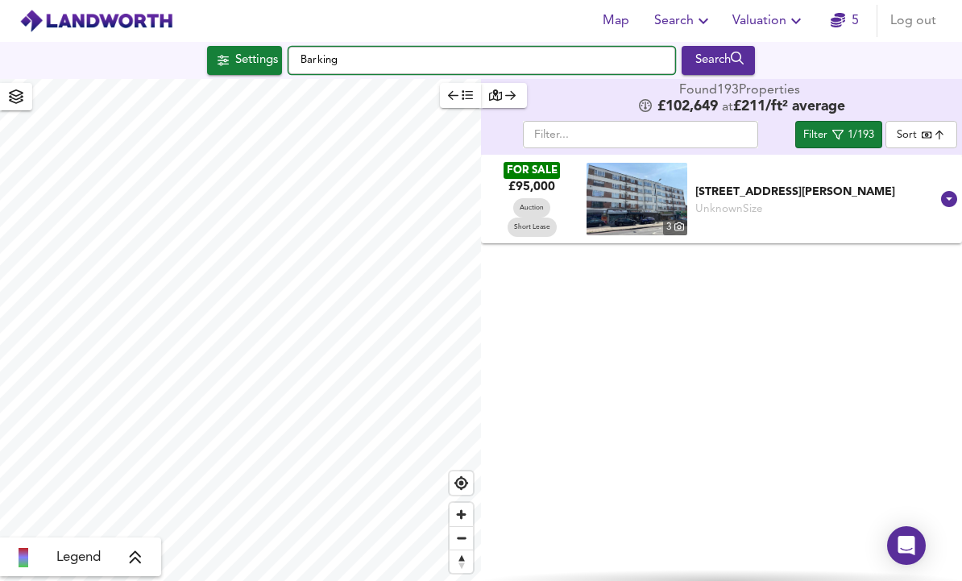
click at [371, 47] on input "Barking" at bounding box center [482, 60] width 387 height 27
click at [329, 57] on input "Barking" at bounding box center [482, 60] width 387 height 27
click at [329, 56] on input "Barking" at bounding box center [482, 60] width 387 height 27
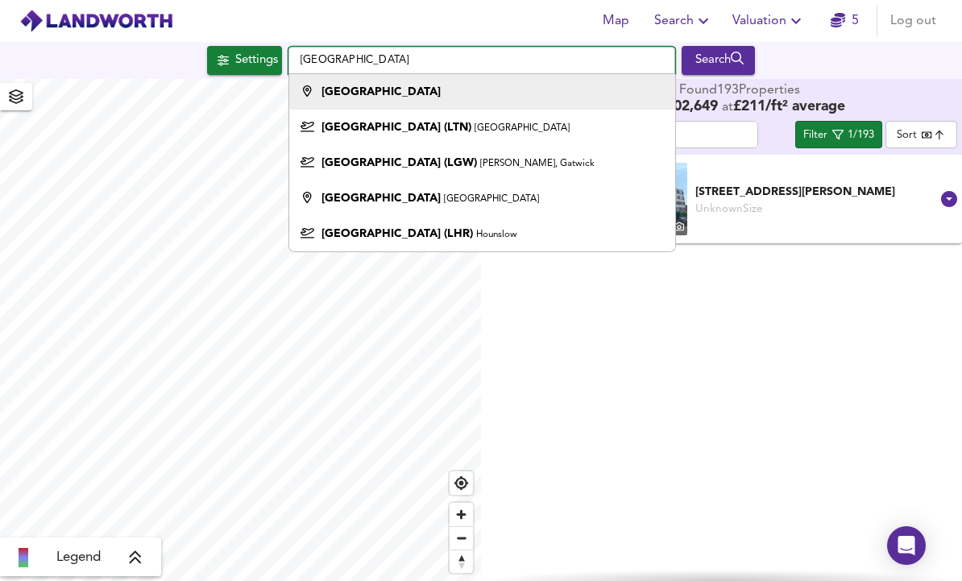
type input "[GEOGRAPHIC_DATA]"
click at [322, 93] on strong "[GEOGRAPHIC_DATA]" at bounding box center [381, 91] width 119 height 11
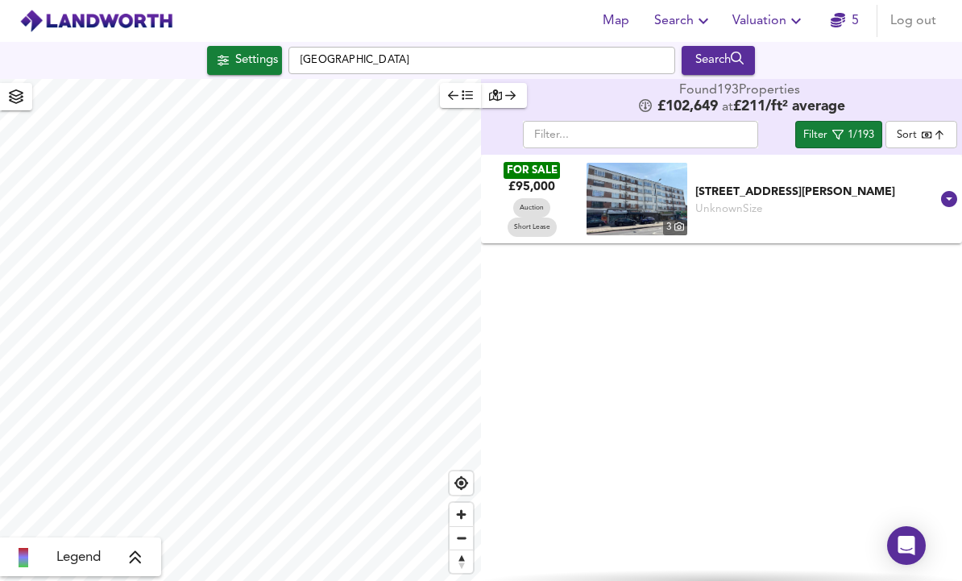
click at [239, 65] on div "Settings" at bounding box center [256, 60] width 43 height 21
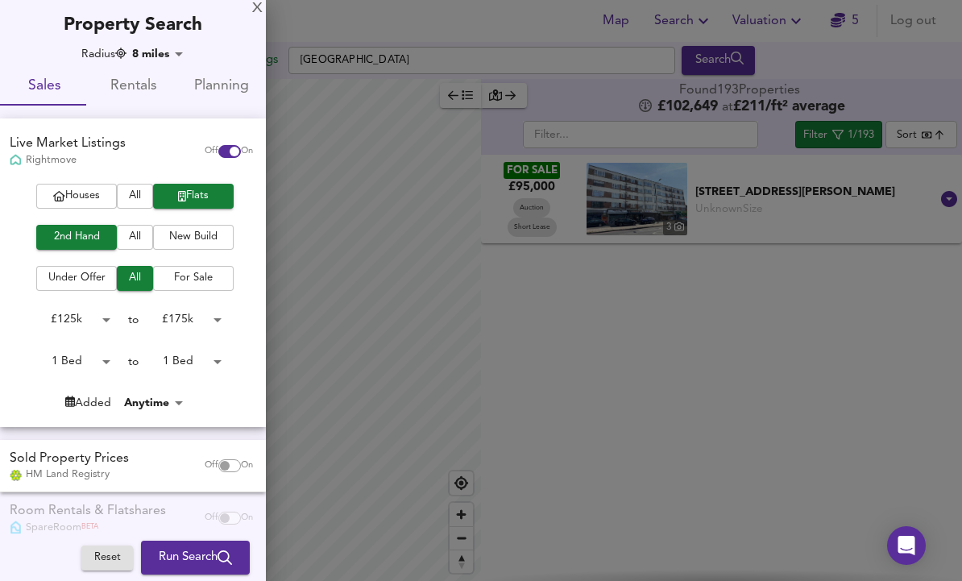
click at [171, 48] on body "Map Search Valuation 5 Log out Settings [GEOGRAPHIC_DATA] Search Legend Found 1…" at bounding box center [481, 290] width 962 height 581
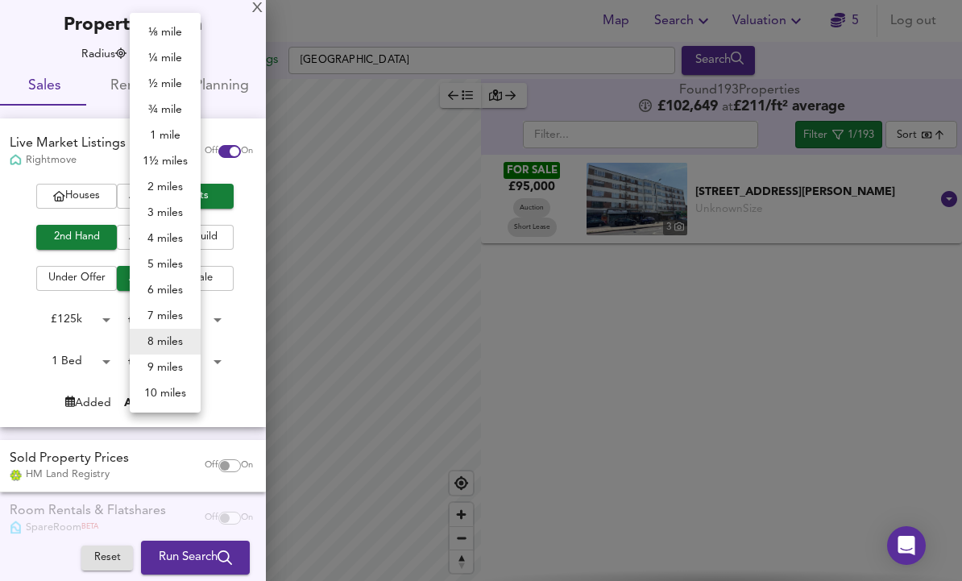
click at [173, 389] on li "10 miles" at bounding box center [165, 393] width 71 height 26
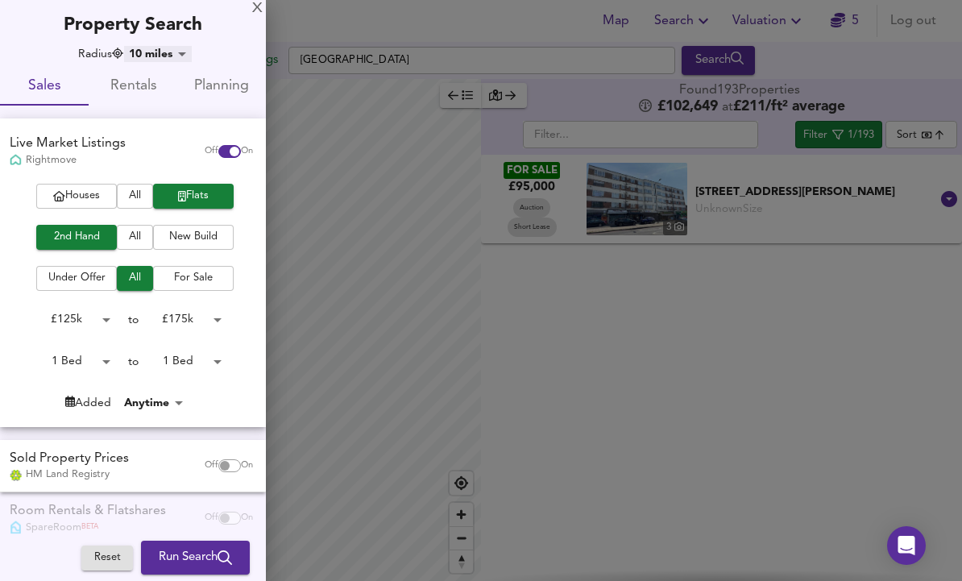
type input "16090"
click at [215, 548] on span "Run Search" at bounding box center [195, 557] width 73 height 21
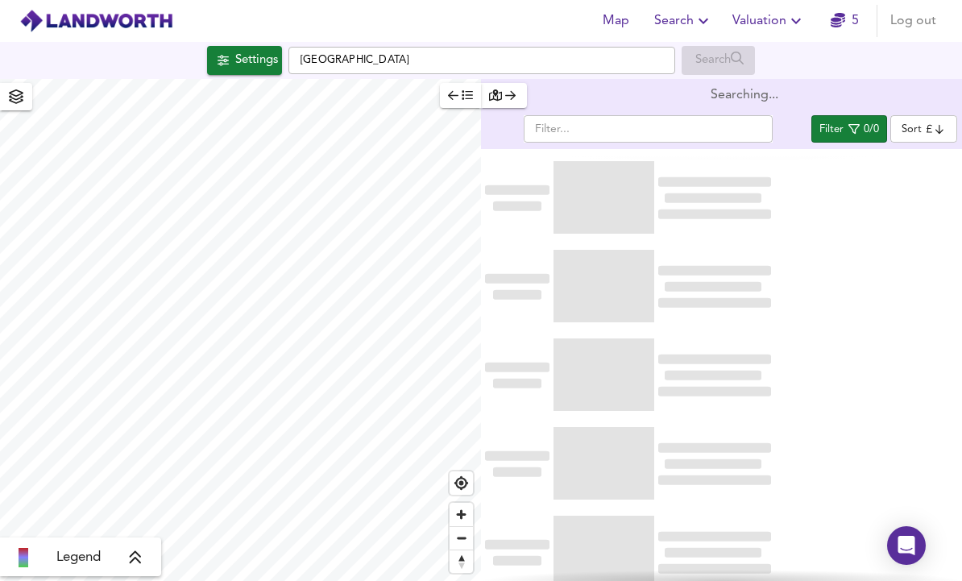
scroll to position [54, 0]
type input "bestdeal"
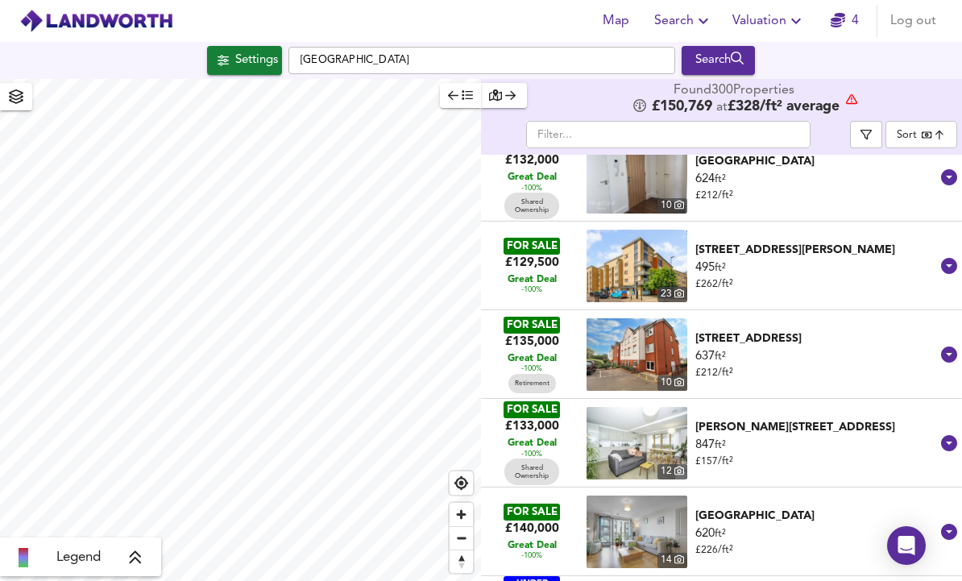
scroll to position [291, 0]
click at [866, 129] on icon "button" at bounding box center [866, 134] width 11 height 11
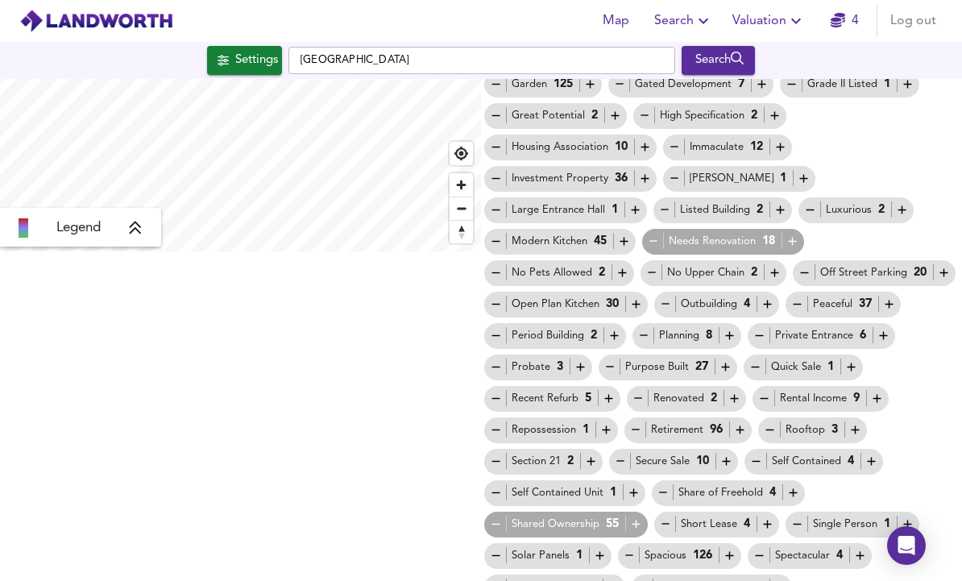
scroll to position [329, 0]
click at [768, 518] on icon "button" at bounding box center [768, 525] width 14 height 14
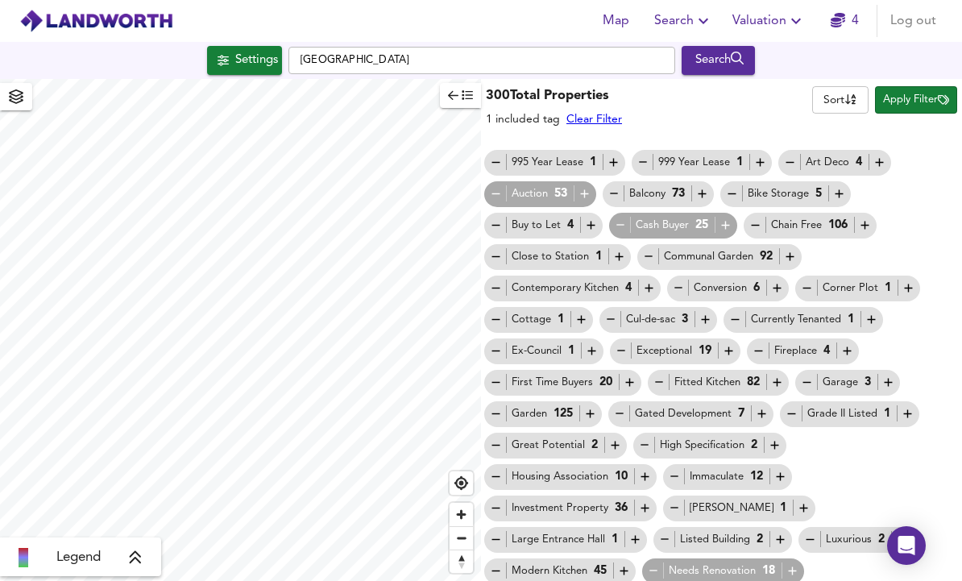
scroll to position [0, 0]
click at [922, 91] on span "Apply Filter" at bounding box center [916, 100] width 66 height 19
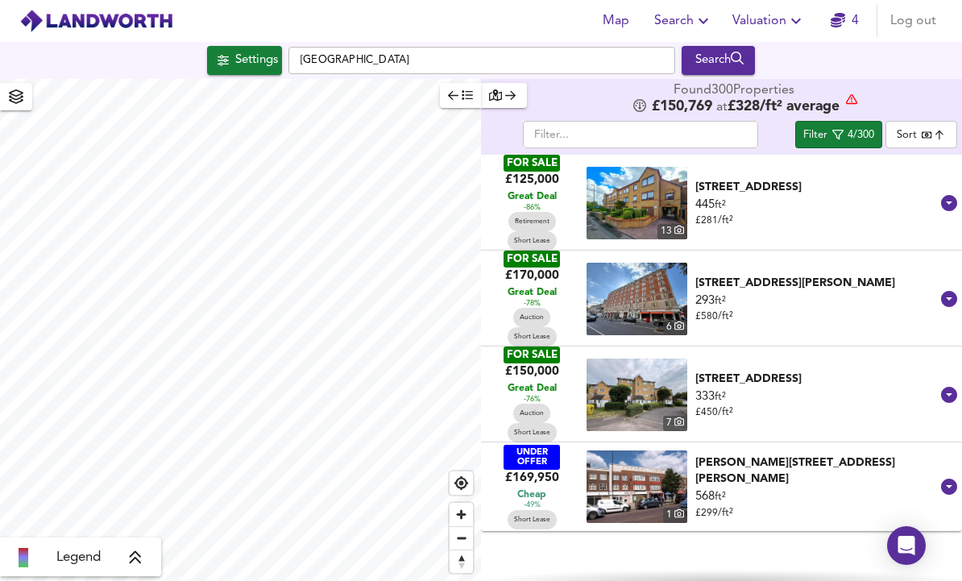
click at [735, 455] on div "[PERSON_NAME][STREET_ADDRESS][PERSON_NAME]" at bounding box center [817, 471] width 242 height 32
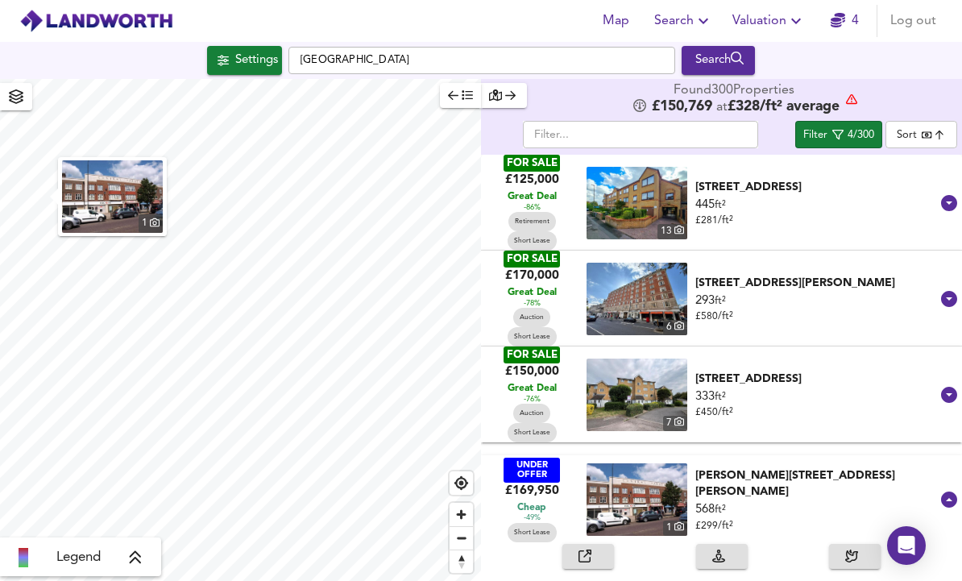
click at [601, 547] on span "button" at bounding box center [588, 556] width 35 height 19
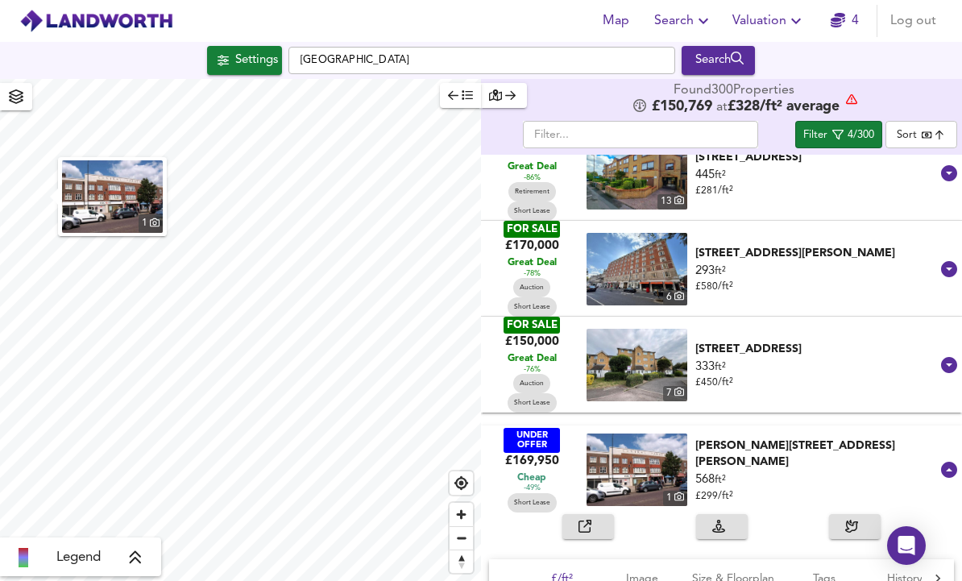
scroll to position [39, 0]
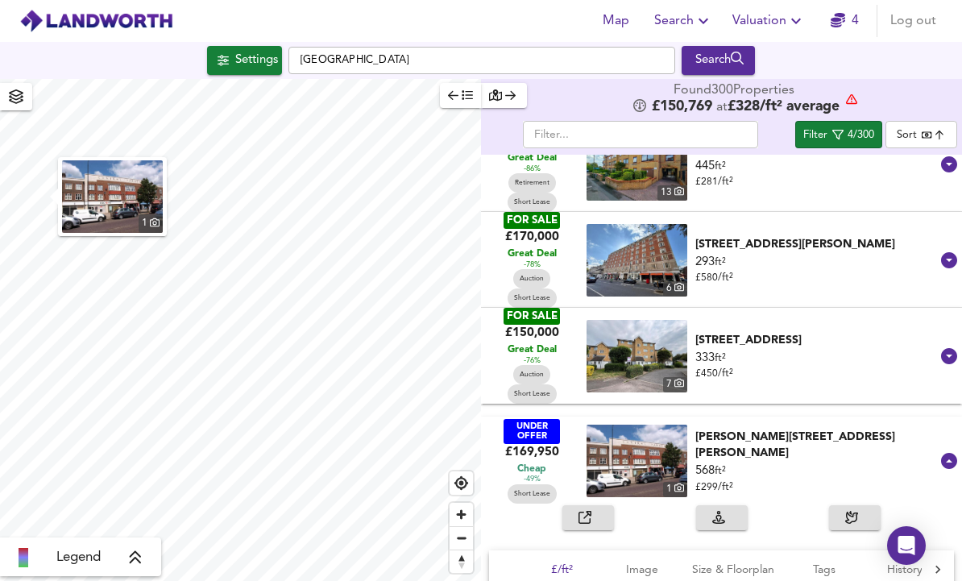
click at [774, 429] on div "[PERSON_NAME][STREET_ADDRESS][PERSON_NAME]" at bounding box center [817, 445] width 242 height 32
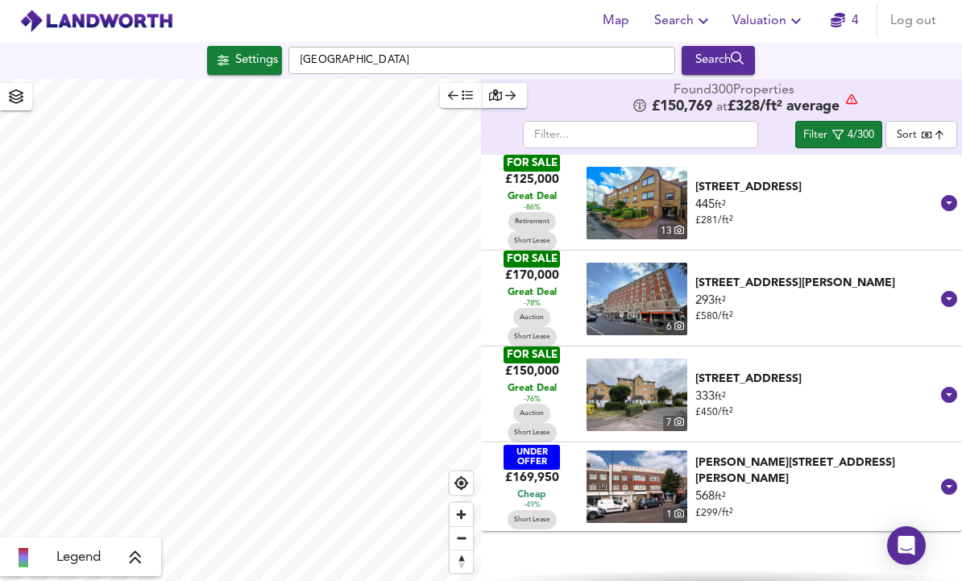
scroll to position [0, 0]
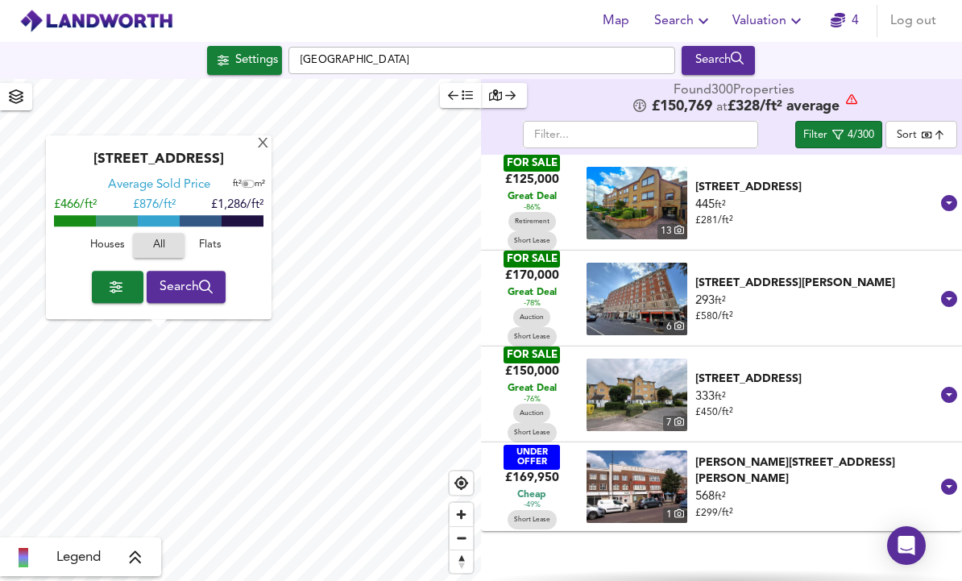
click at [837, 275] on div "[STREET_ADDRESS][PERSON_NAME]" at bounding box center [817, 283] width 242 height 16
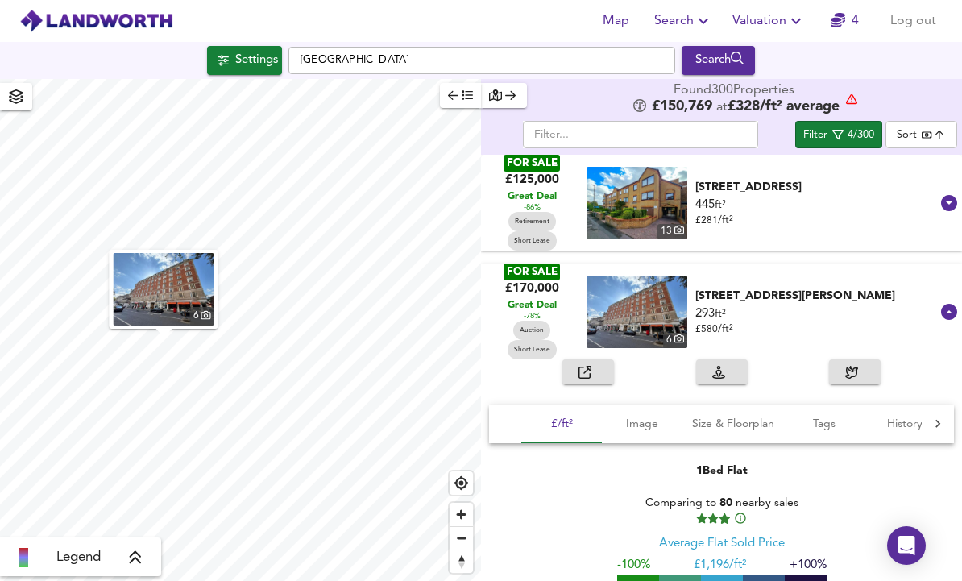
click at [600, 363] on span "button" at bounding box center [588, 372] width 35 height 19
click at [806, 197] on div "445 ft² £ 281 / ft²" at bounding box center [817, 213] width 242 height 32
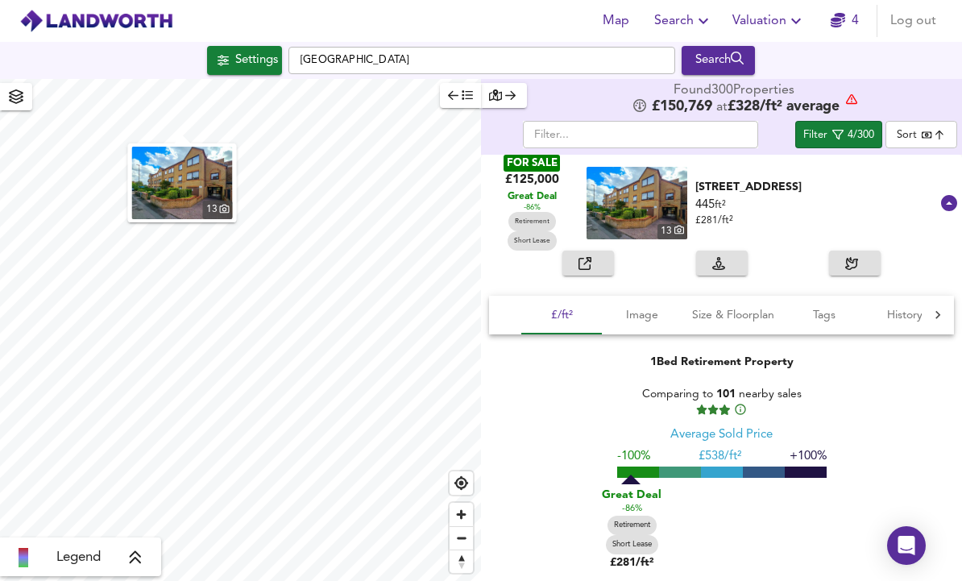
click at [611, 251] on button "button" at bounding box center [589, 263] width 52 height 25
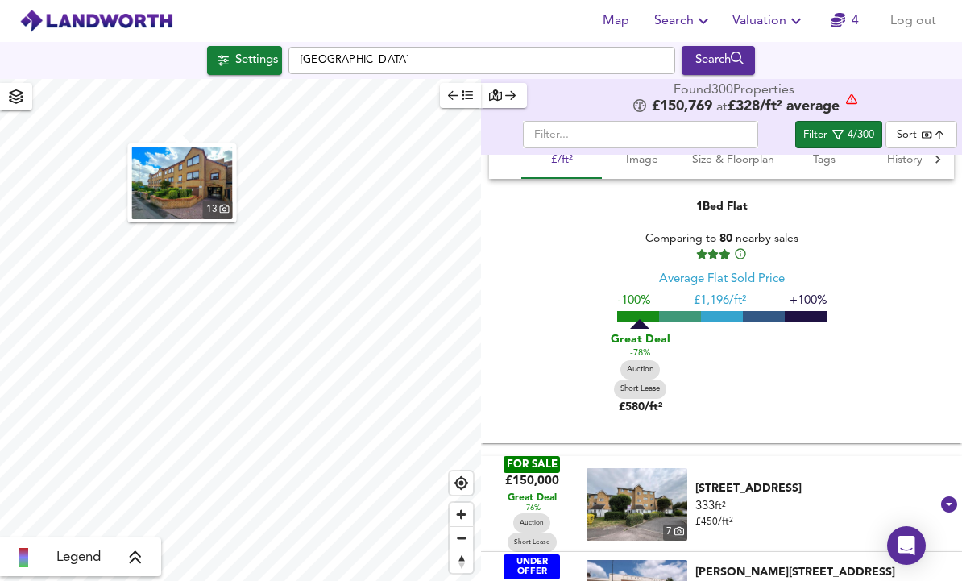
scroll to position [612, 0]
click at [760, 481] on div "[STREET_ADDRESS]" at bounding box center [817, 489] width 242 height 16
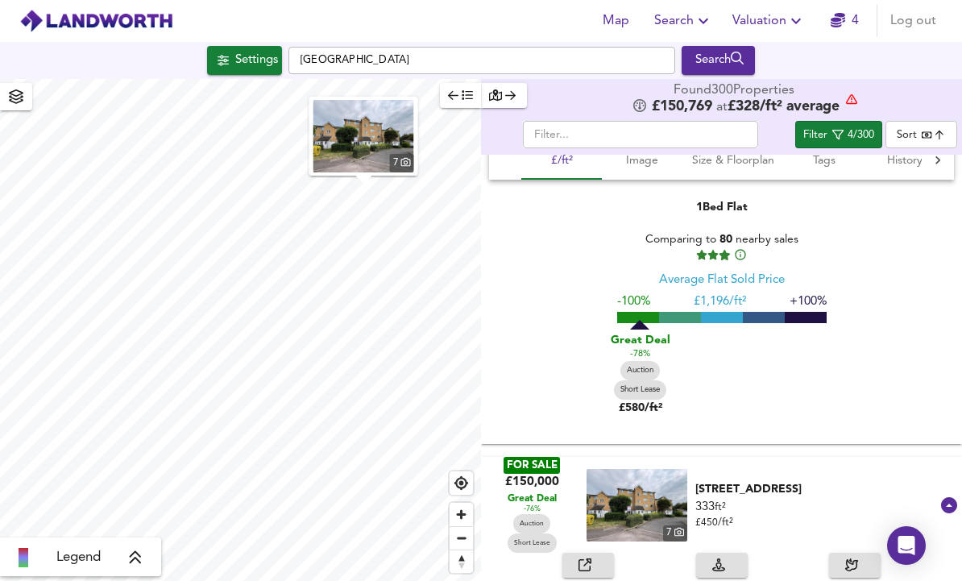
click at [604, 556] on span "button" at bounding box center [588, 565] width 35 height 19
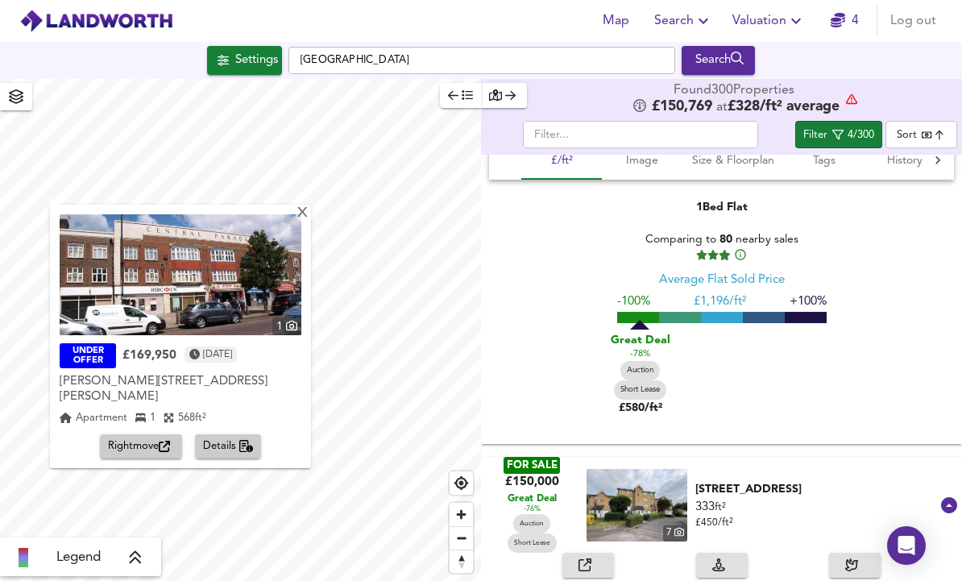
click at [136, 438] on span "Rightmove" at bounding box center [141, 447] width 66 height 19
